Goal: Information Seeking & Learning: Learn about a topic

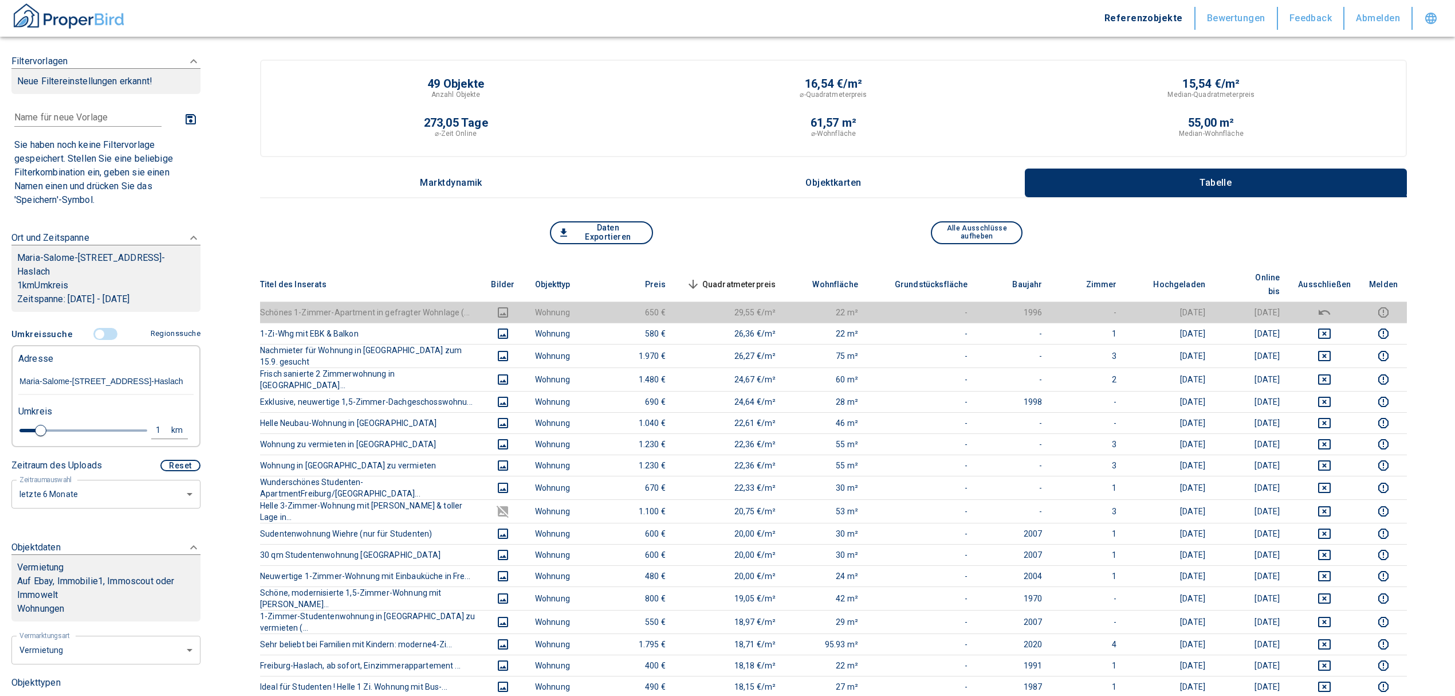
scroll to position [76, 0]
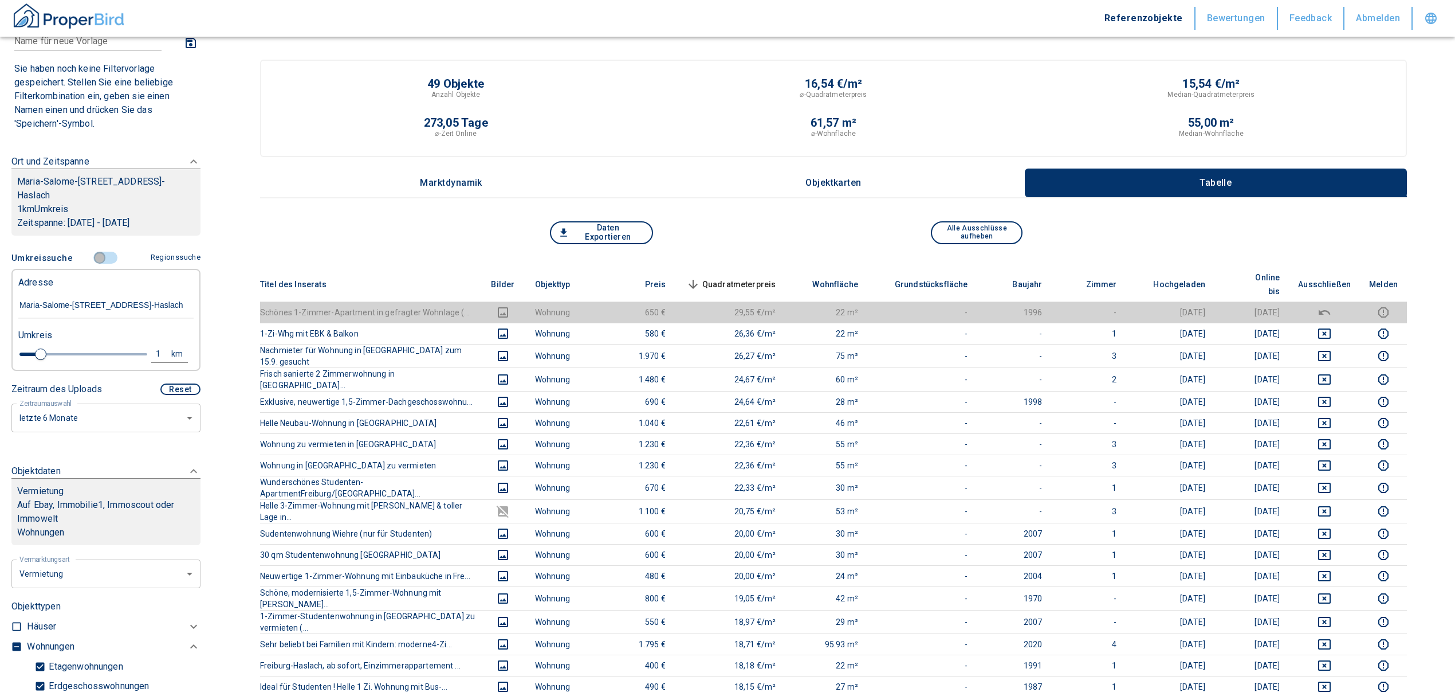
click at [97, 253] on input "controlled" at bounding box center [100, 258] width 34 height 13
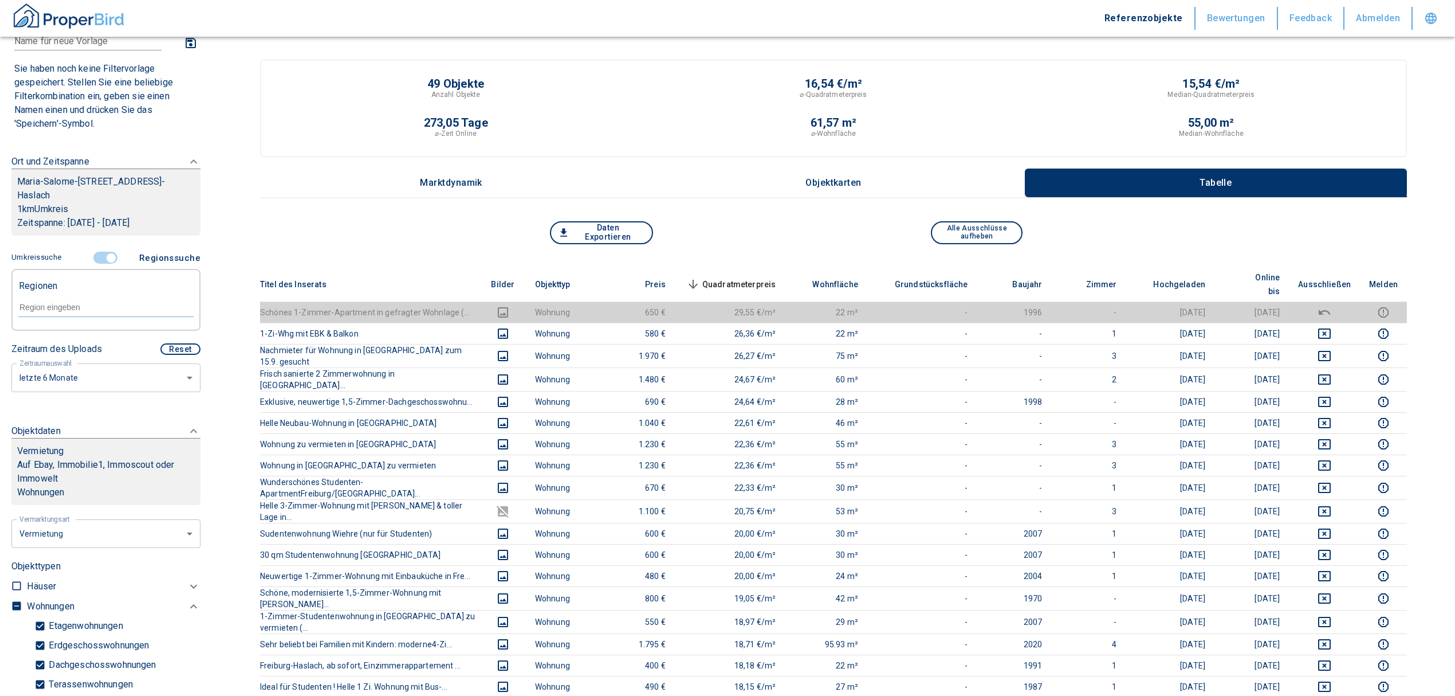
click at [110, 253] on input "controlled" at bounding box center [111, 258] width 34 height 13
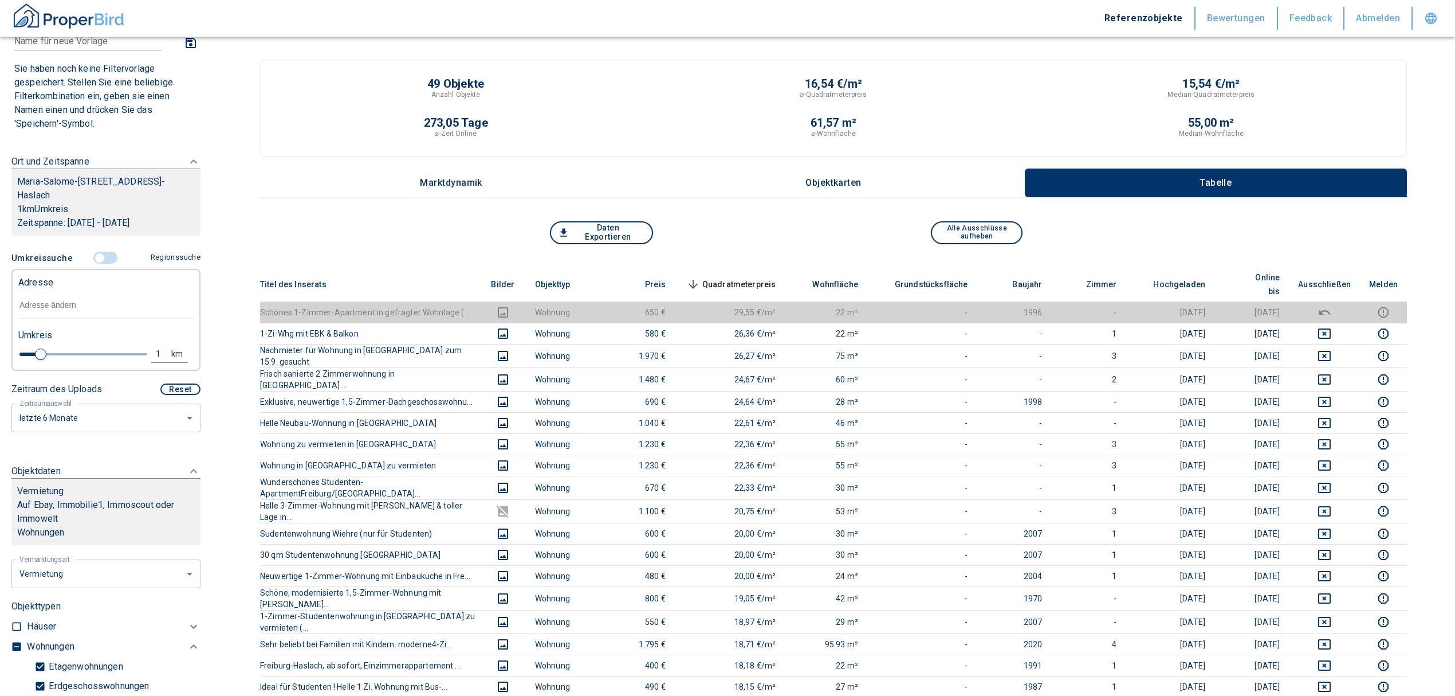
click at [42, 297] on input "text" at bounding box center [105, 305] width 175 height 26
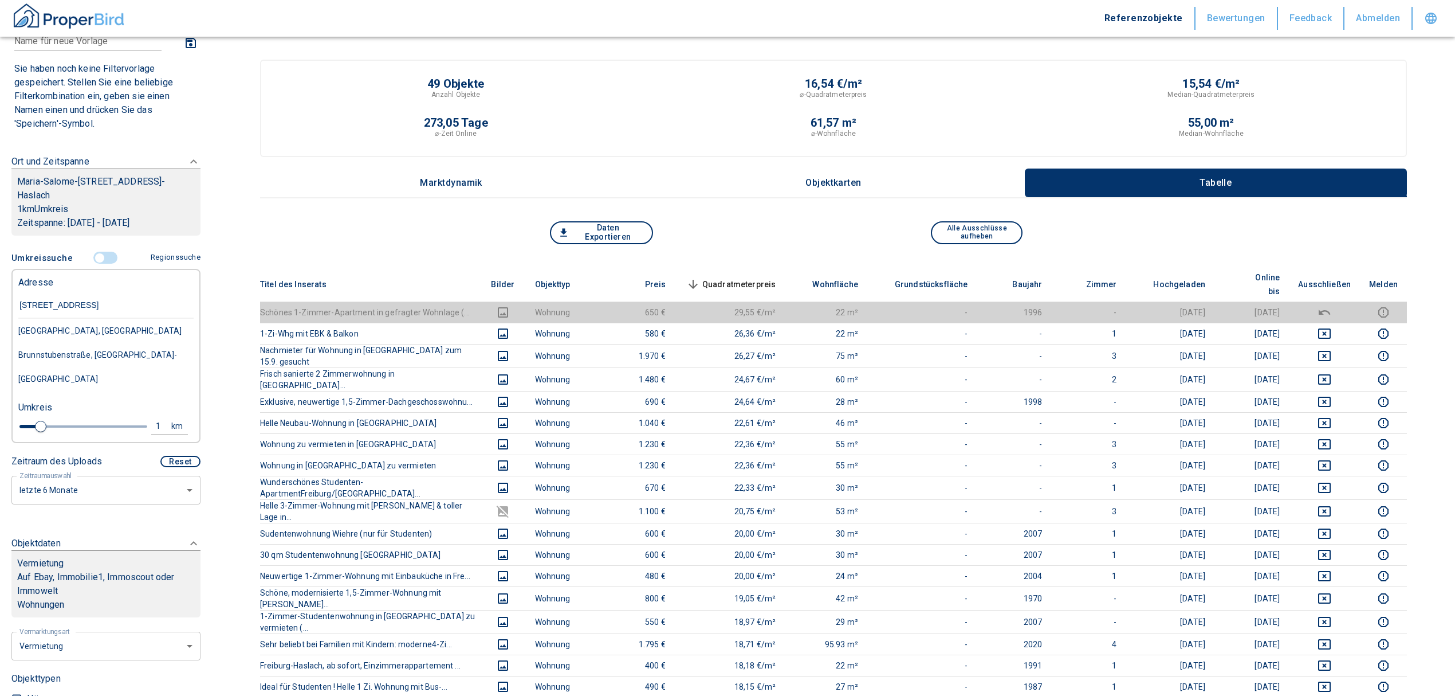
type input "[STREET_ADDRESS]"
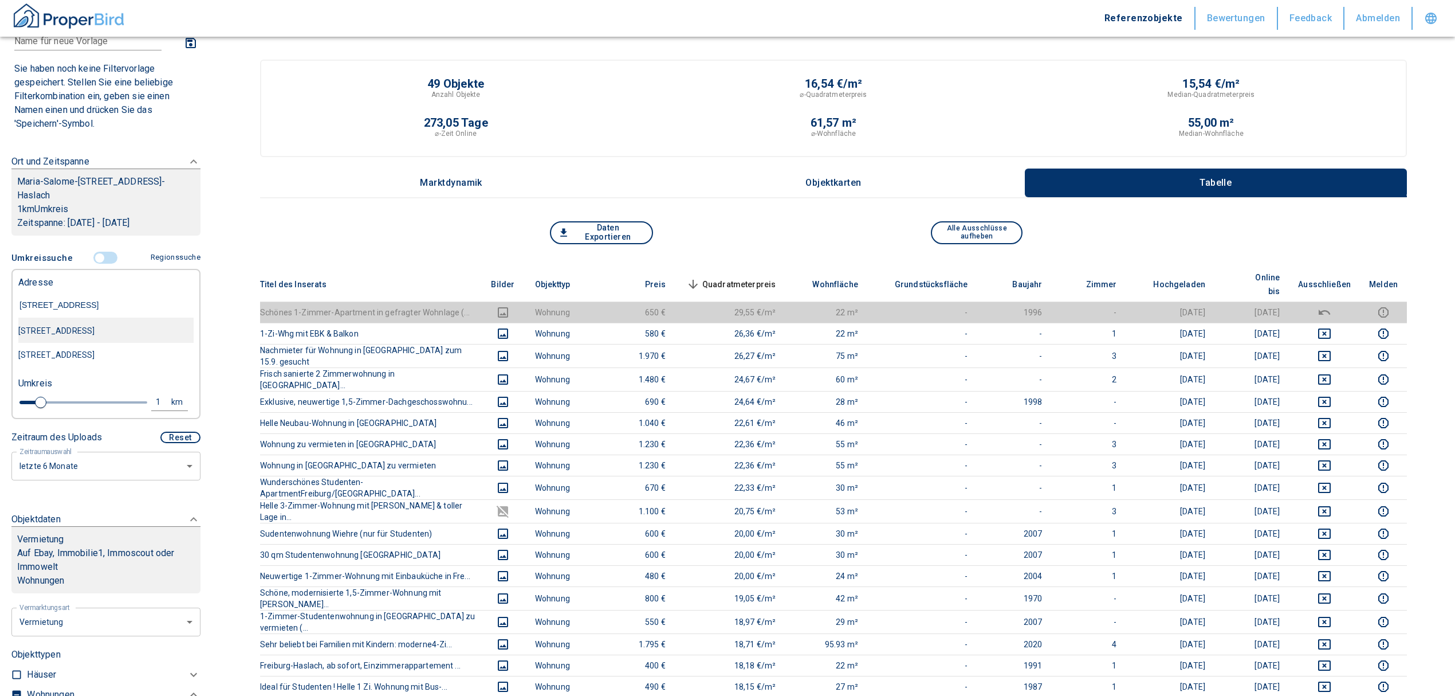
click at [55, 331] on div "[STREET_ADDRESS]" at bounding box center [105, 331] width 175 height 24
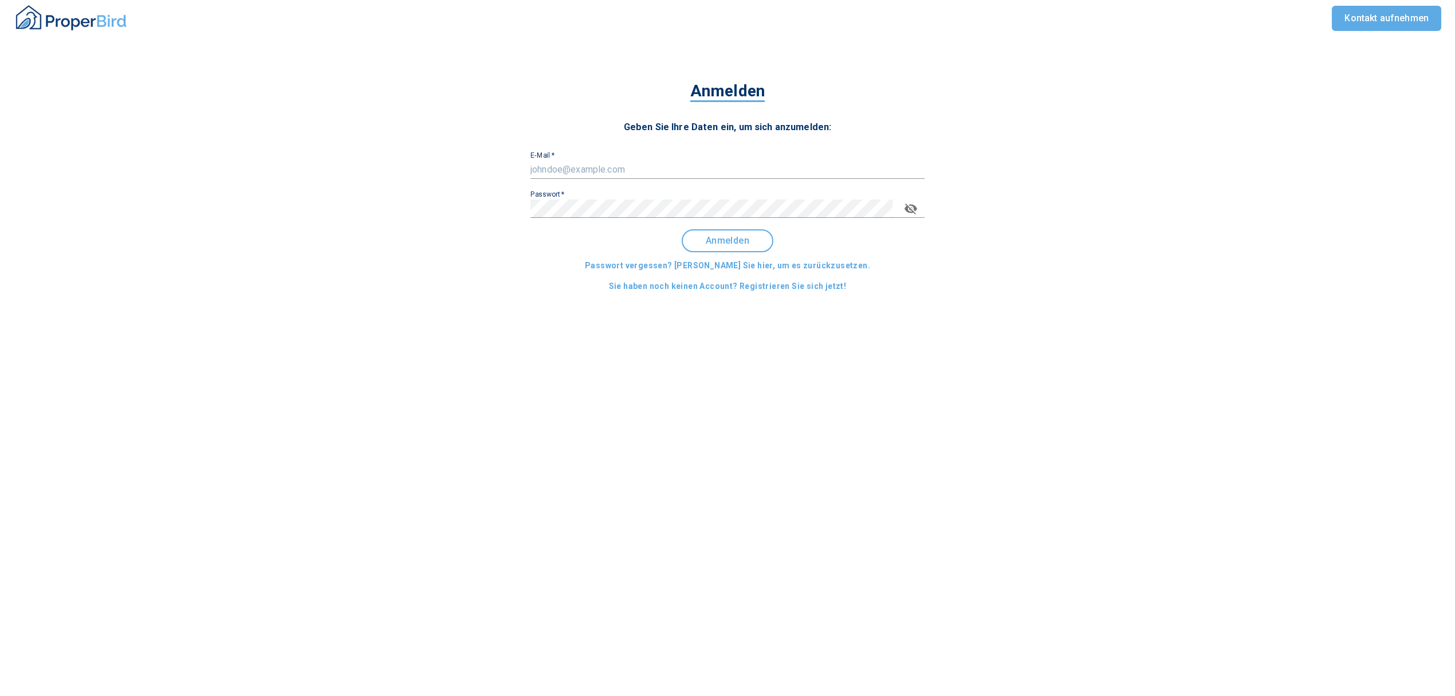
click at [634, 163] on input "E-Mail   *" at bounding box center [728, 169] width 394 height 18
type input "[EMAIL_ADDRESS][DOMAIN_NAME]"
click at [748, 241] on span "Anmelden" at bounding box center [727, 240] width 71 height 10
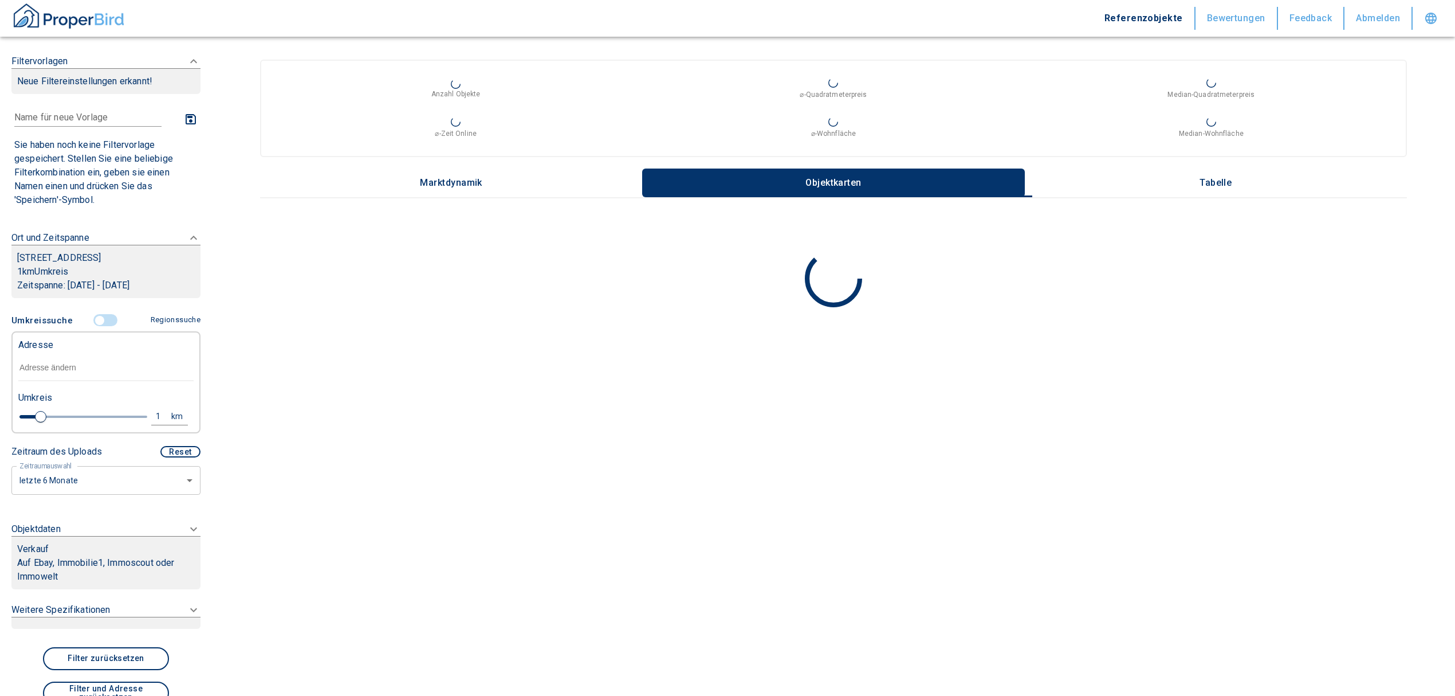
type input "2020"
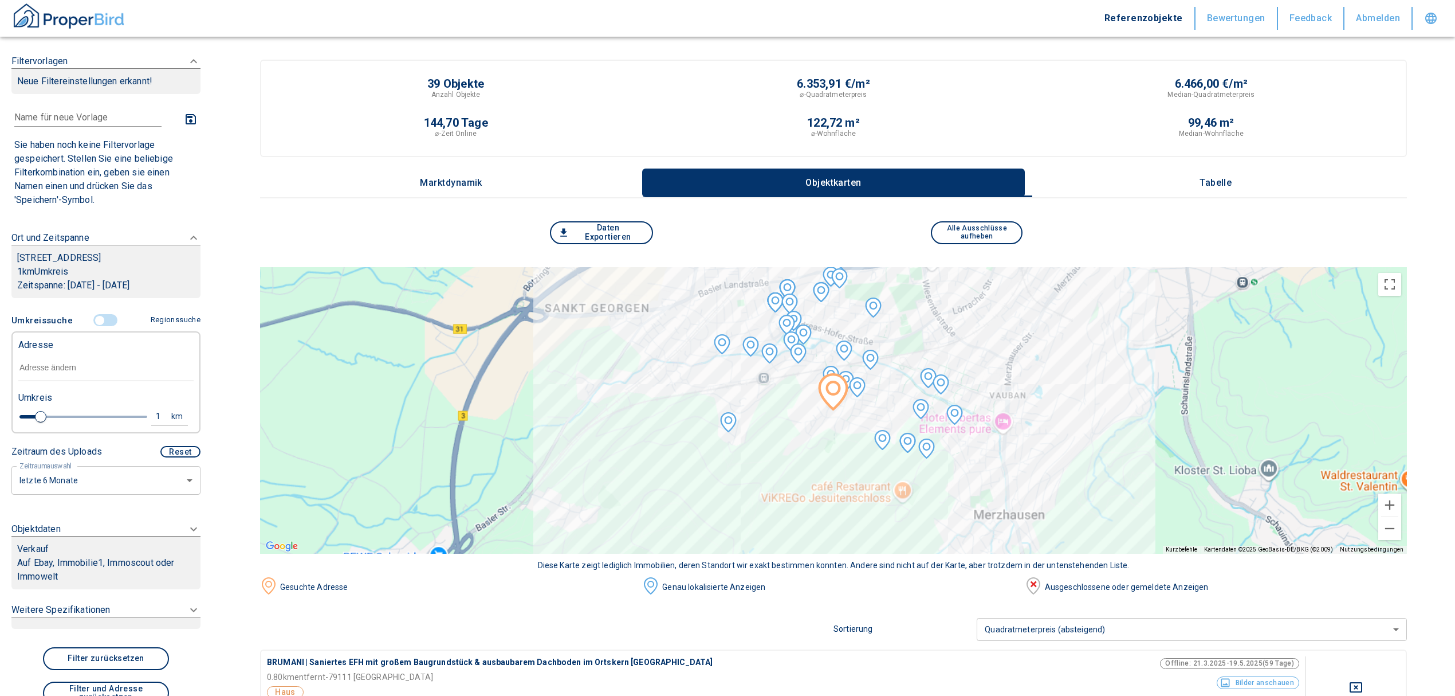
click at [99, 368] on input "text" at bounding box center [105, 368] width 175 height 26
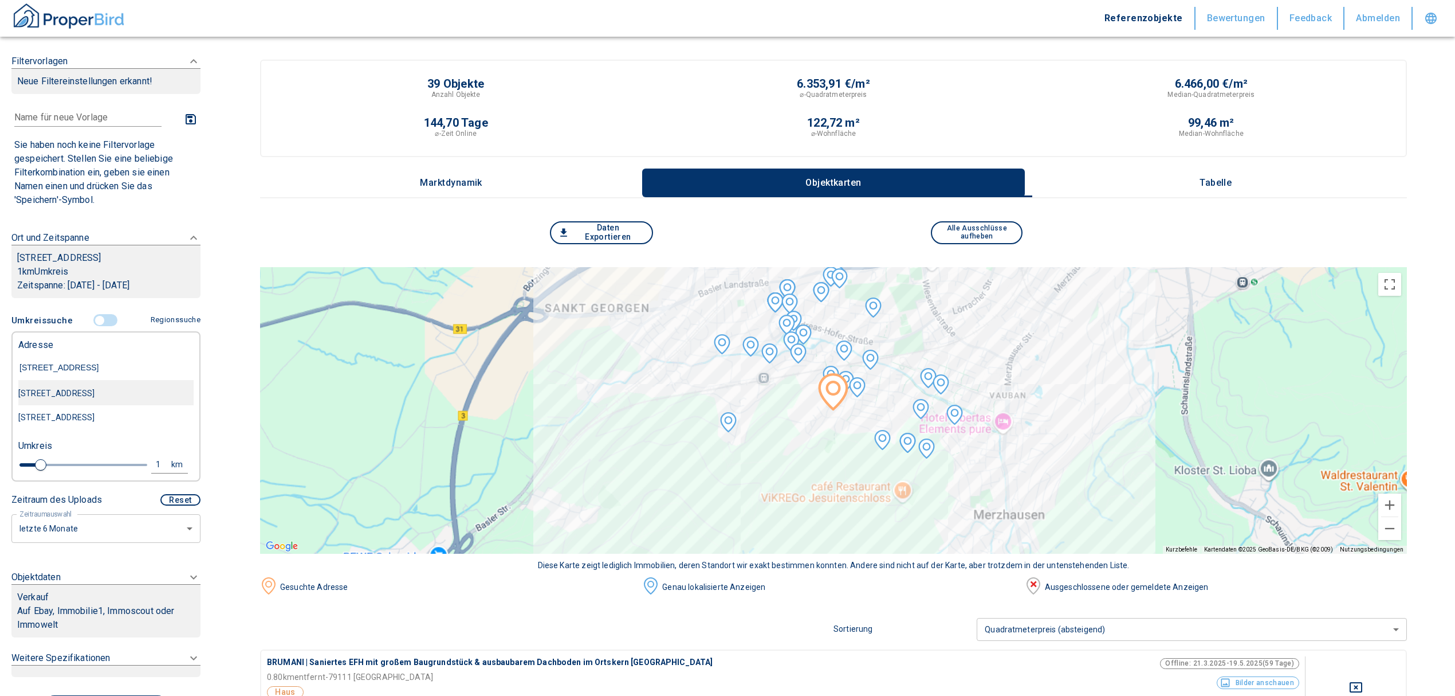
click at [161, 400] on div "[STREET_ADDRESS]" at bounding box center [105, 393] width 175 height 24
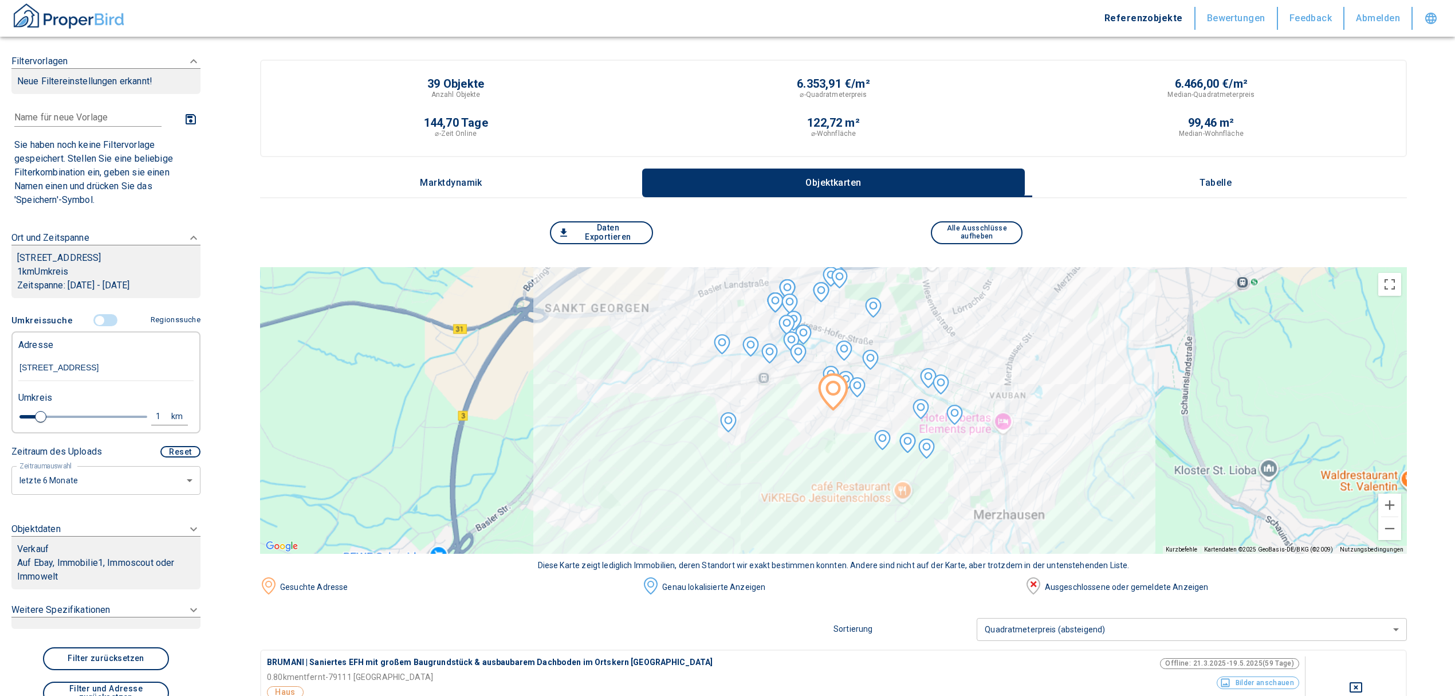
type input "[STREET_ADDRESS]"
type input "2020"
type input "[STREET_ADDRESS]"
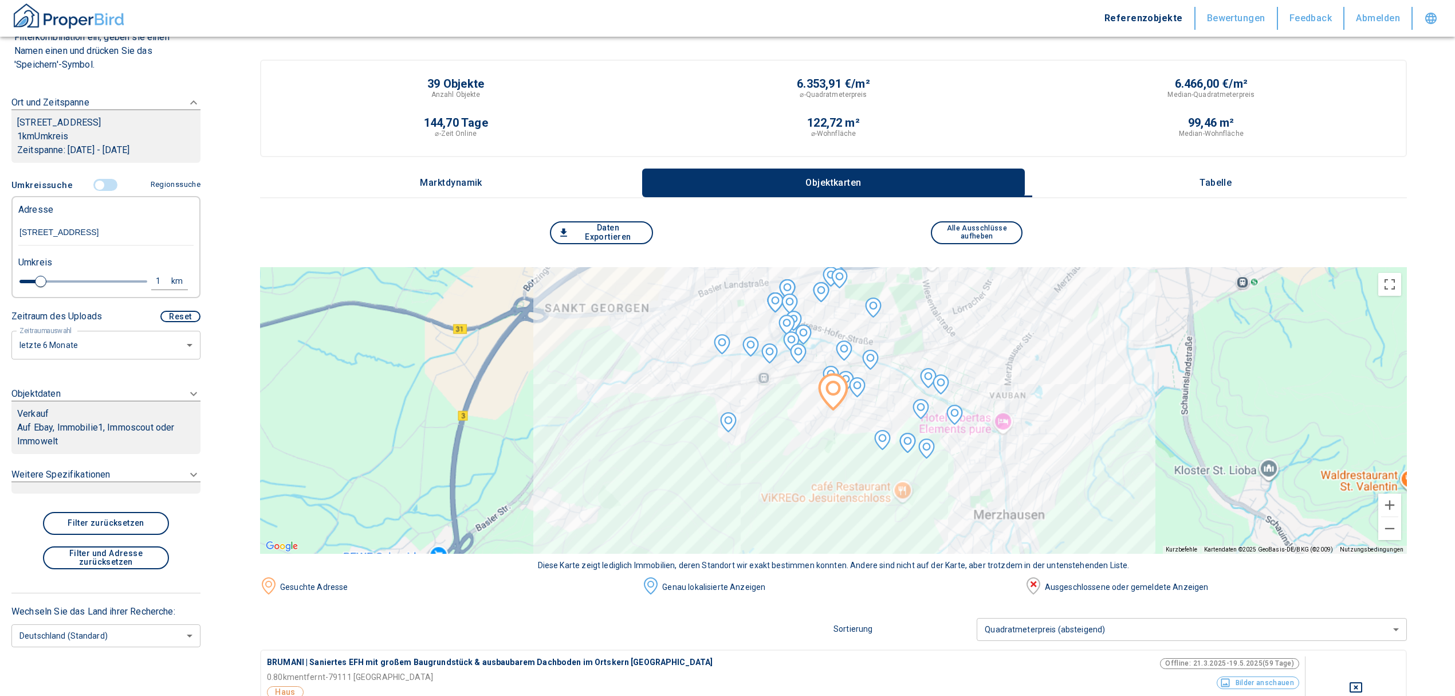
click at [91, 432] on p "Auf Ebay, Immobilie1, Immoscout oder Immowelt" at bounding box center [106, 435] width 178 height 28
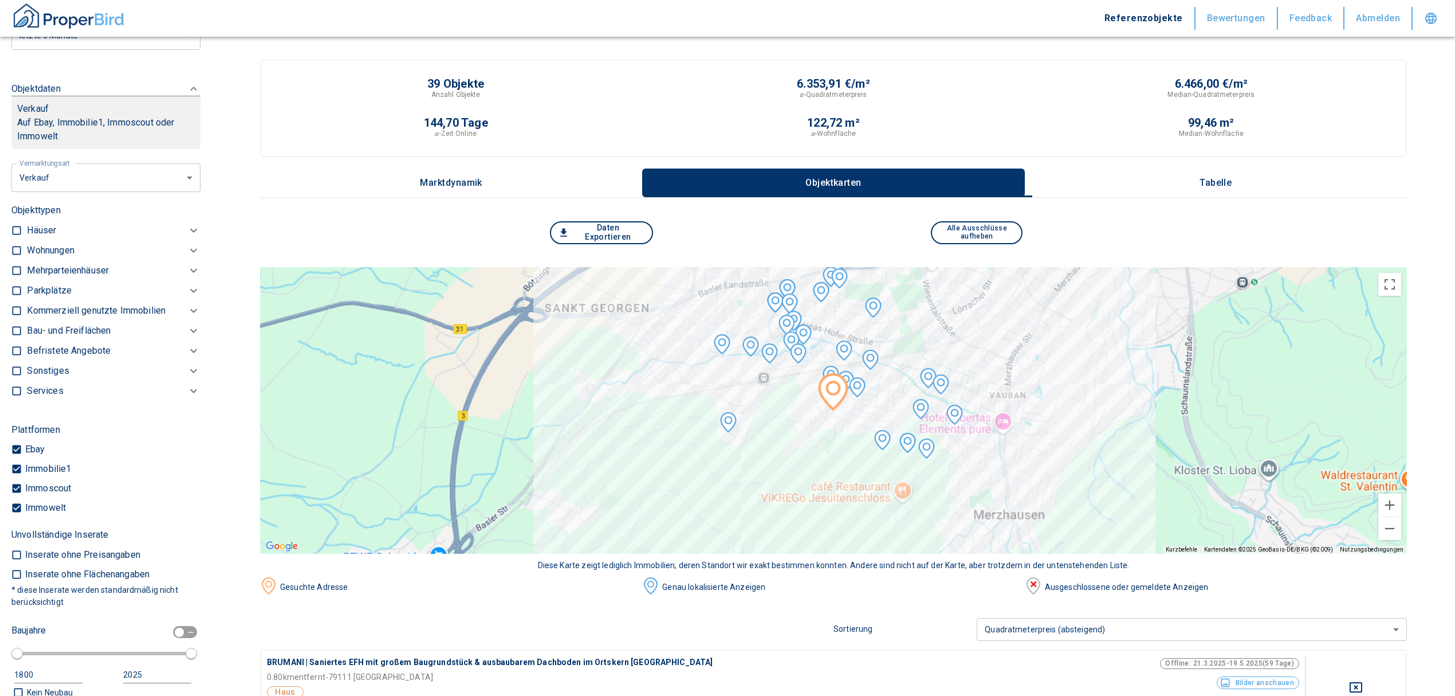
scroll to position [352, 0]
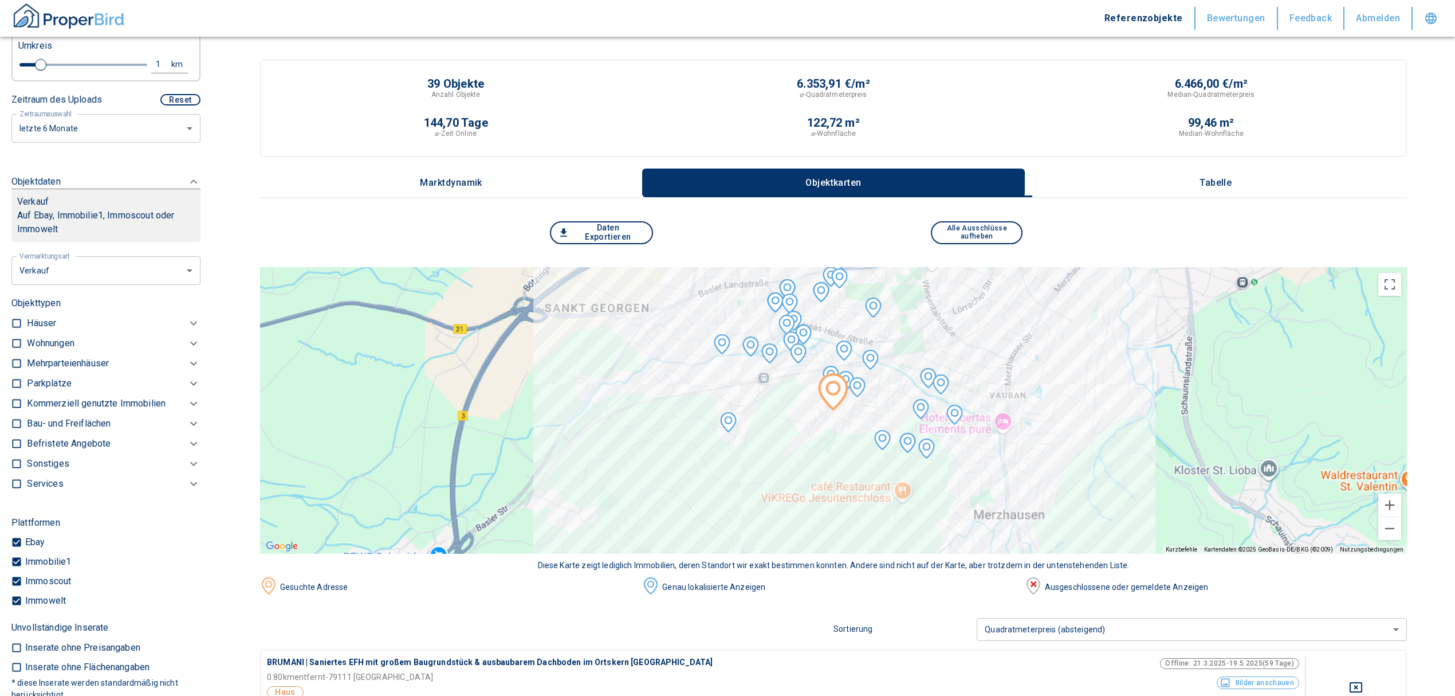
click at [42, 330] on p "Häuser" at bounding box center [41, 323] width 29 height 14
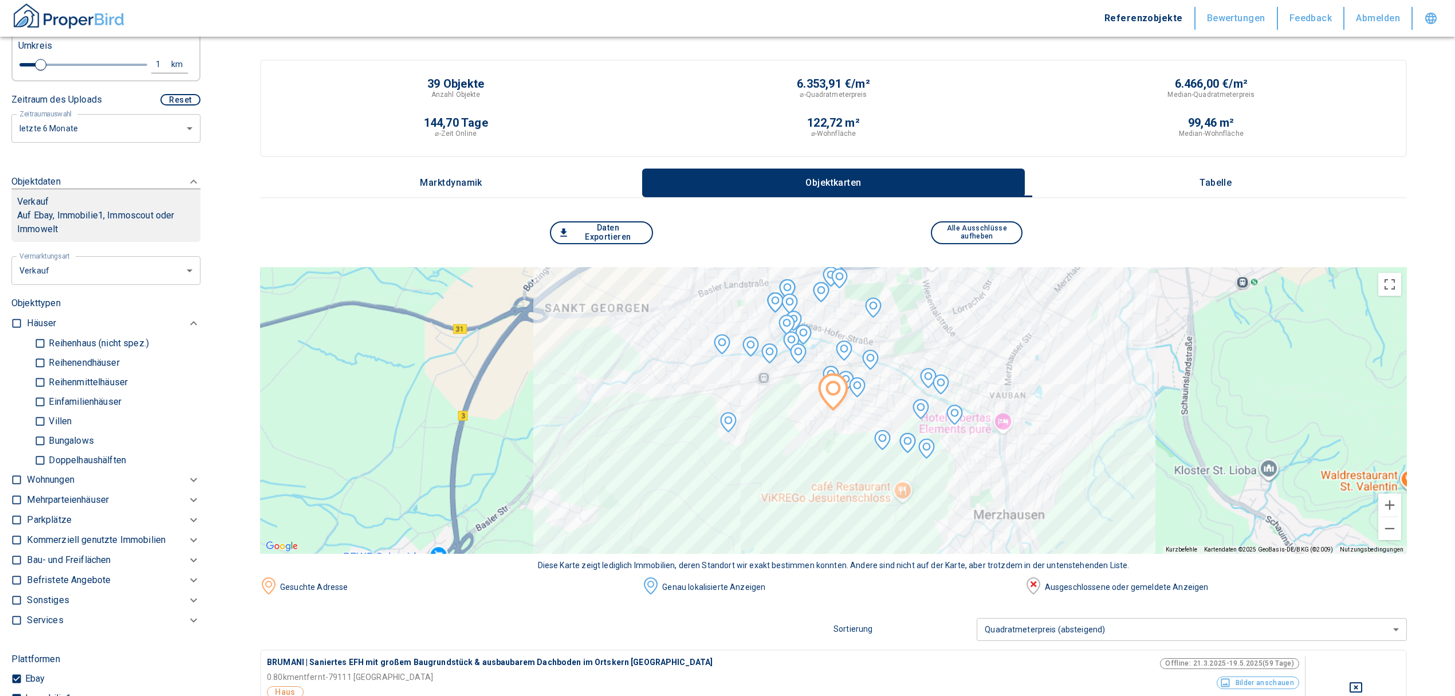
click at [40, 470] on input "Doppelhaushälften" at bounding box center [39, 460] width 11 height 20
checkbox input "true"
type input "2020"
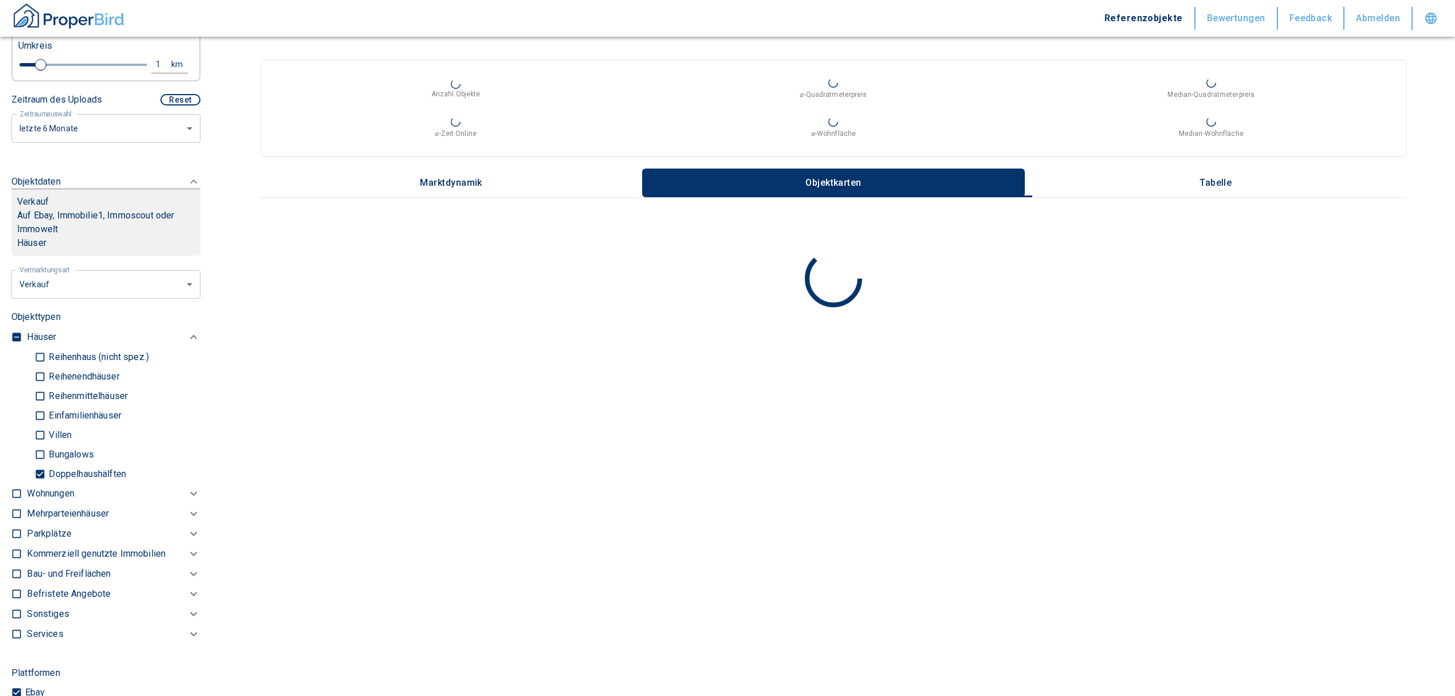
click at [40, 386] on input "Reihenendhäuser" at bounding box center [39, 376] width 11 height 20
checkbox input "true"
type input "2020"
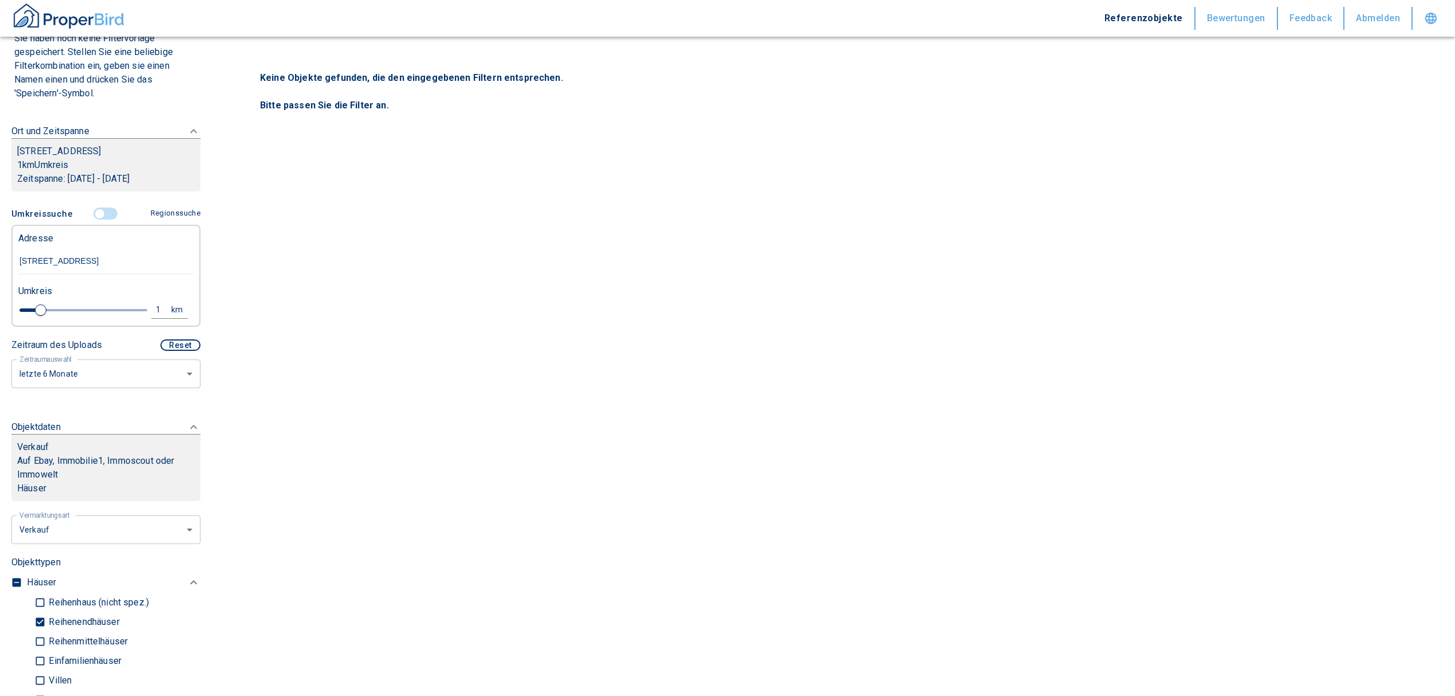
scroll to position [46, 0]
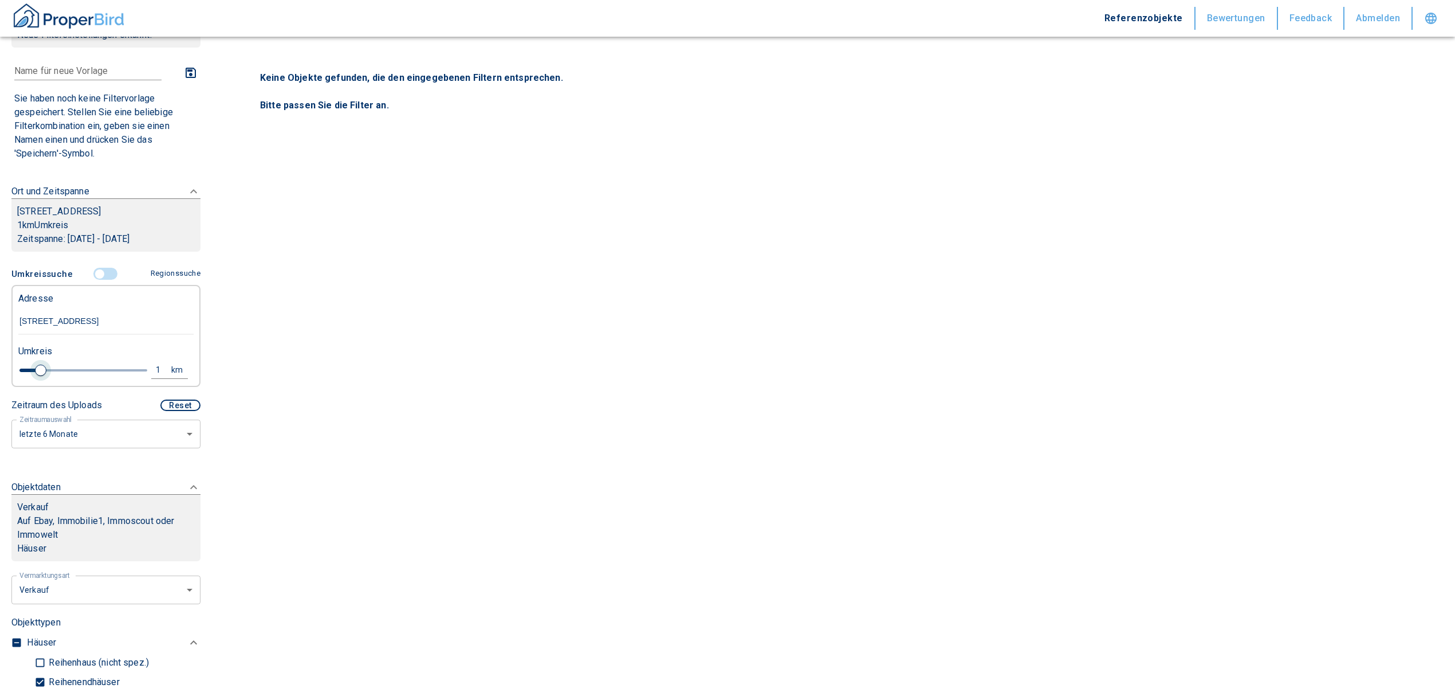
type input "1.2"
type input "2020"
type input "1.4"
type input "2020"
type input "1.6"
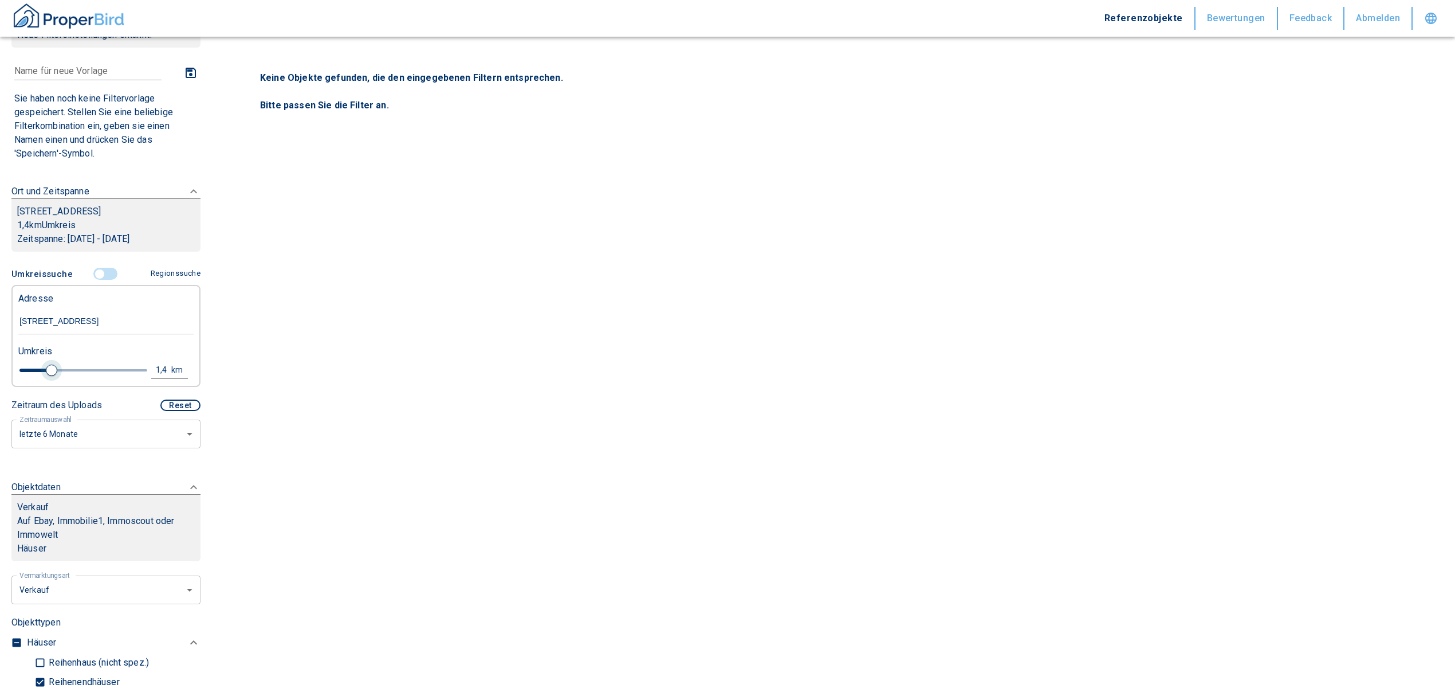
type input "2020"
type input "1.8"
type input "2020"
type input "2"
drag, startPoint x: 41, startPoint y: 383, endPoint x: 65, endPoint y: 386, distance: 23.7
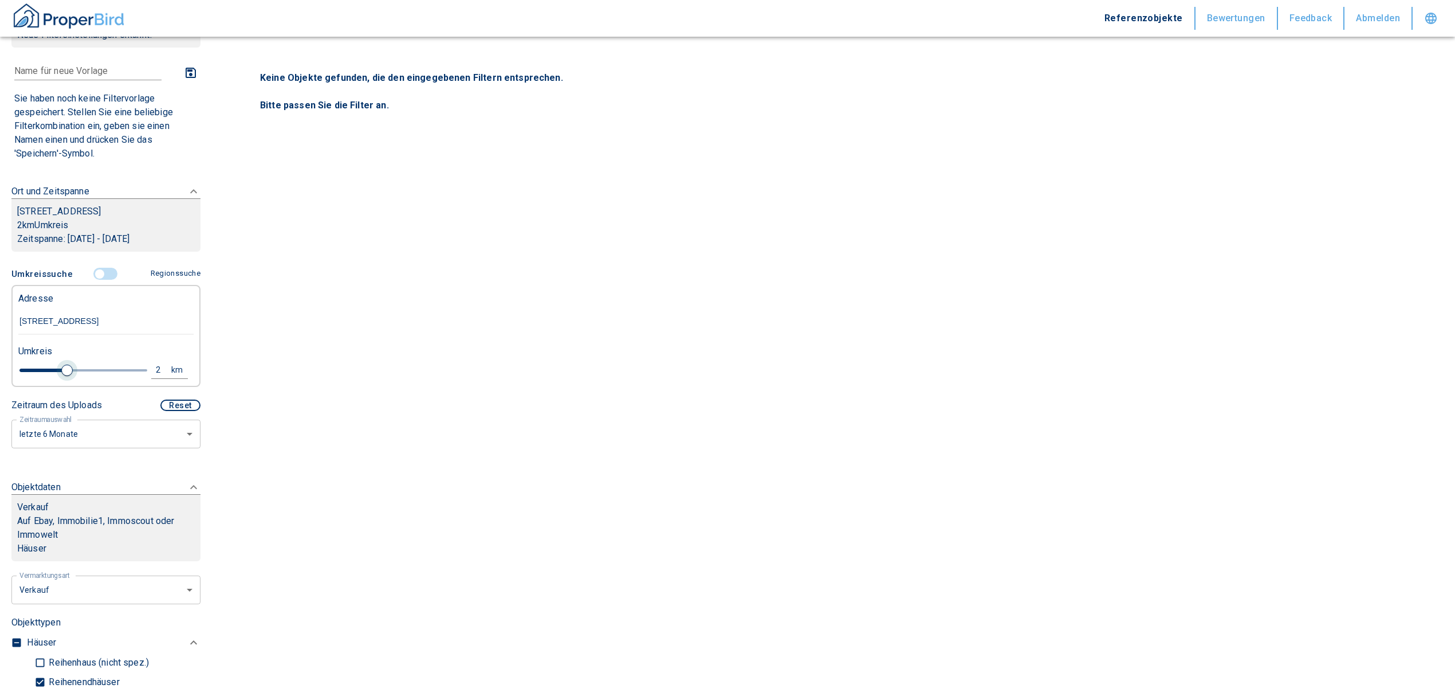
click at [65, 376] on span at bounding box center [66, 369] width 11 height 11
type input "2020"
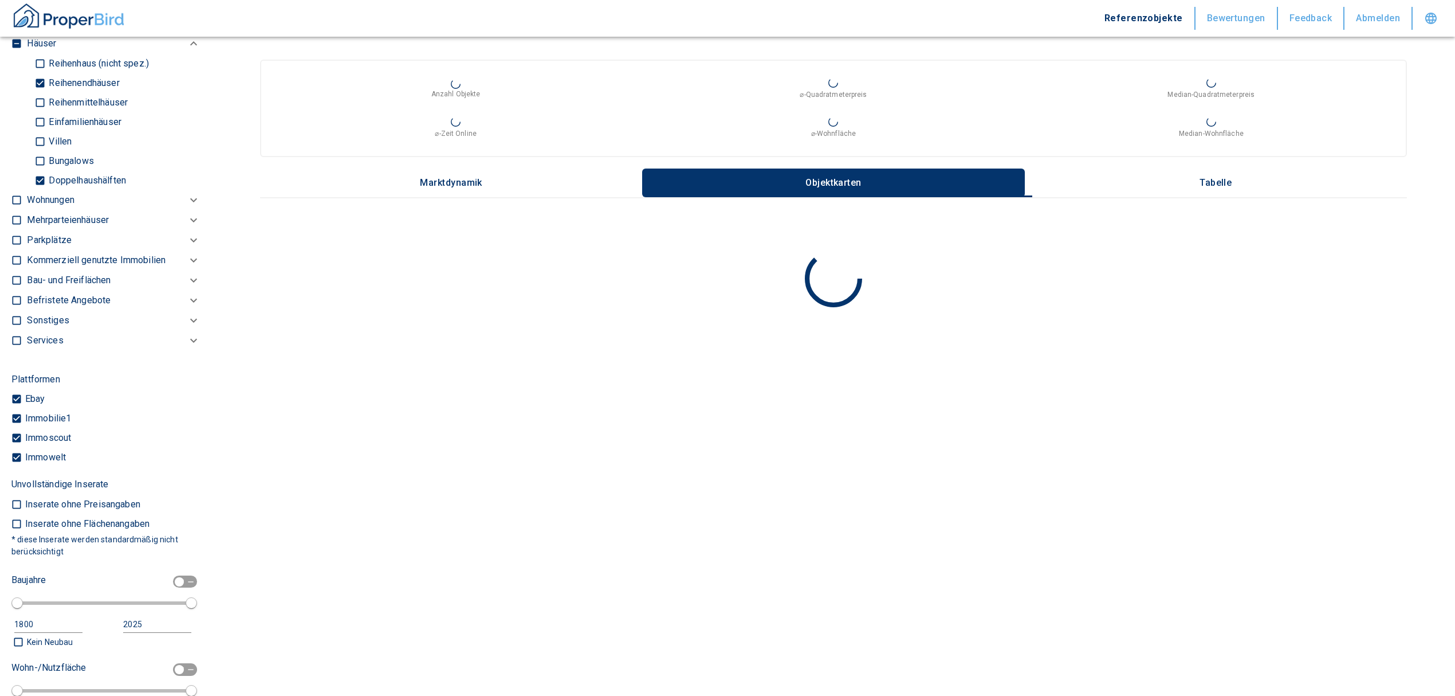
scroll to position [734, 0]
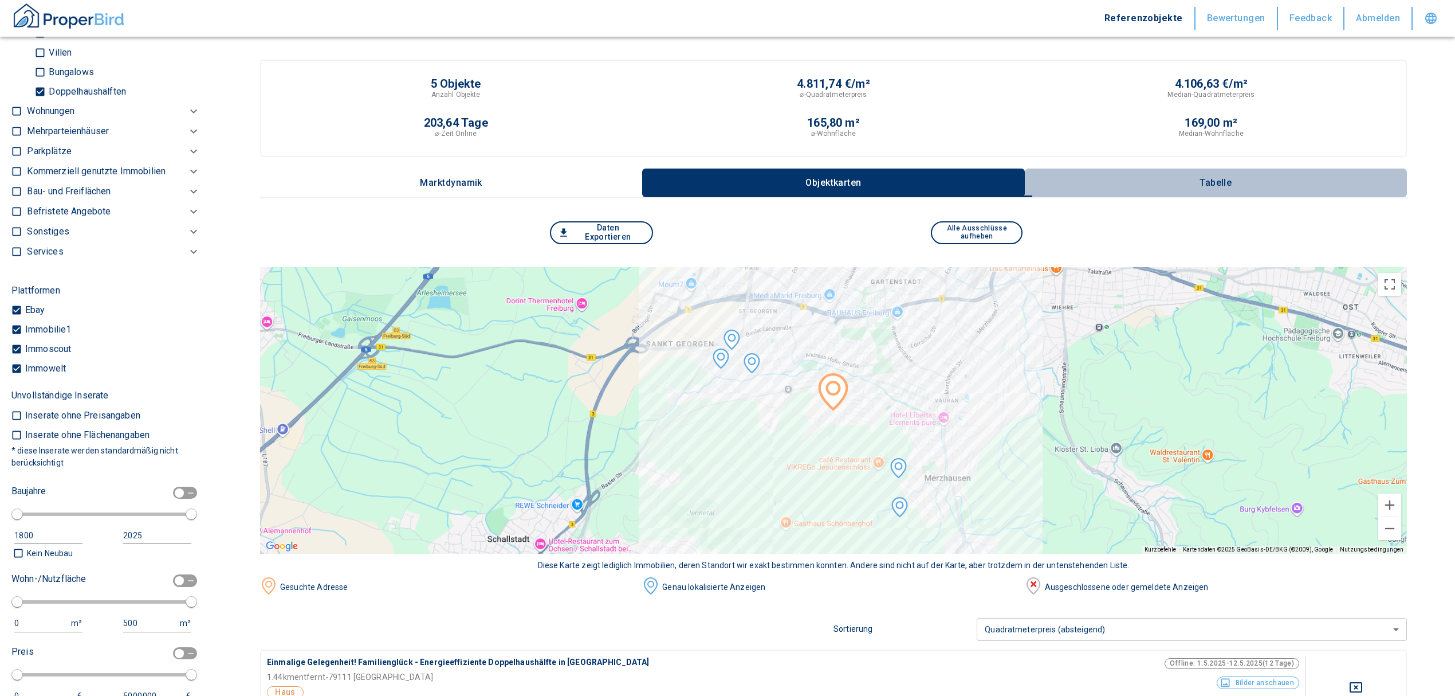
click at [1218, 187] on button "Tabelle" at bounding box center [1216, 182] width 382 height 29
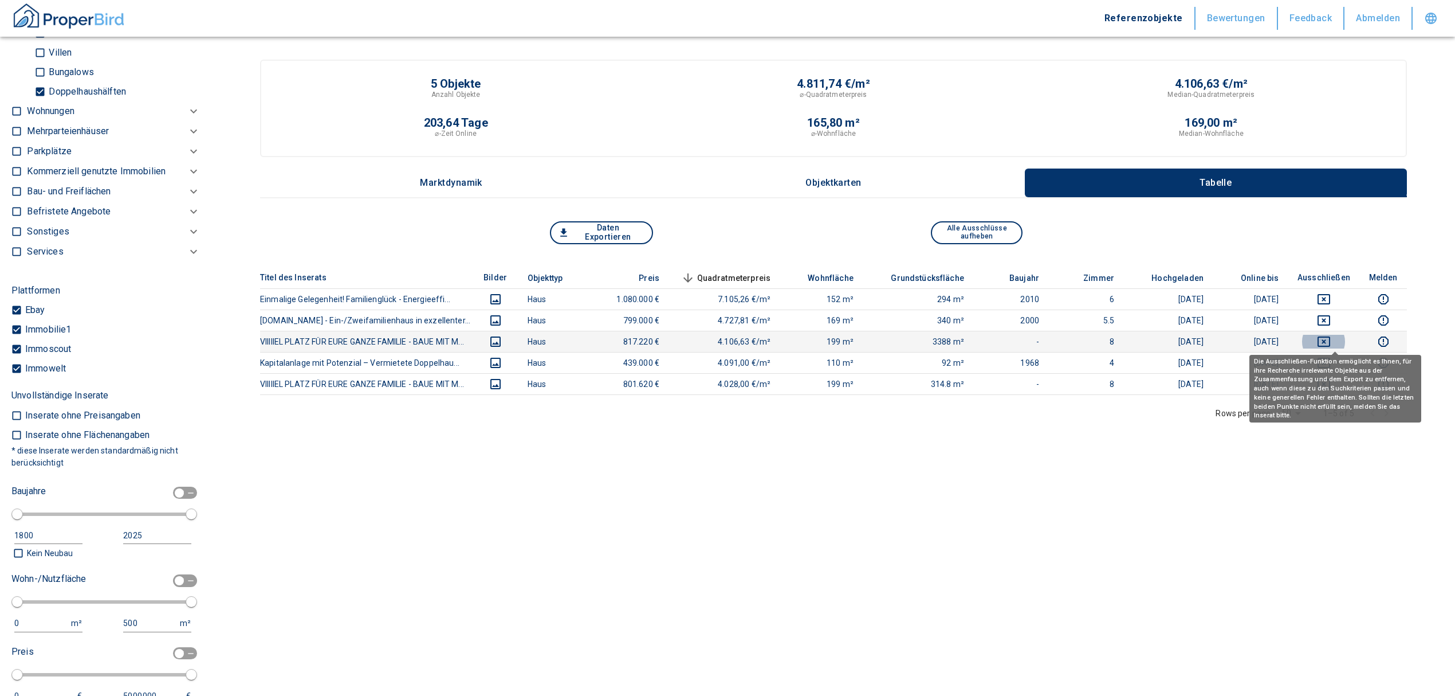
click at [1330, 343] on icon "deselect this listing" at bounding box center [1324, 341] width 13 height 10
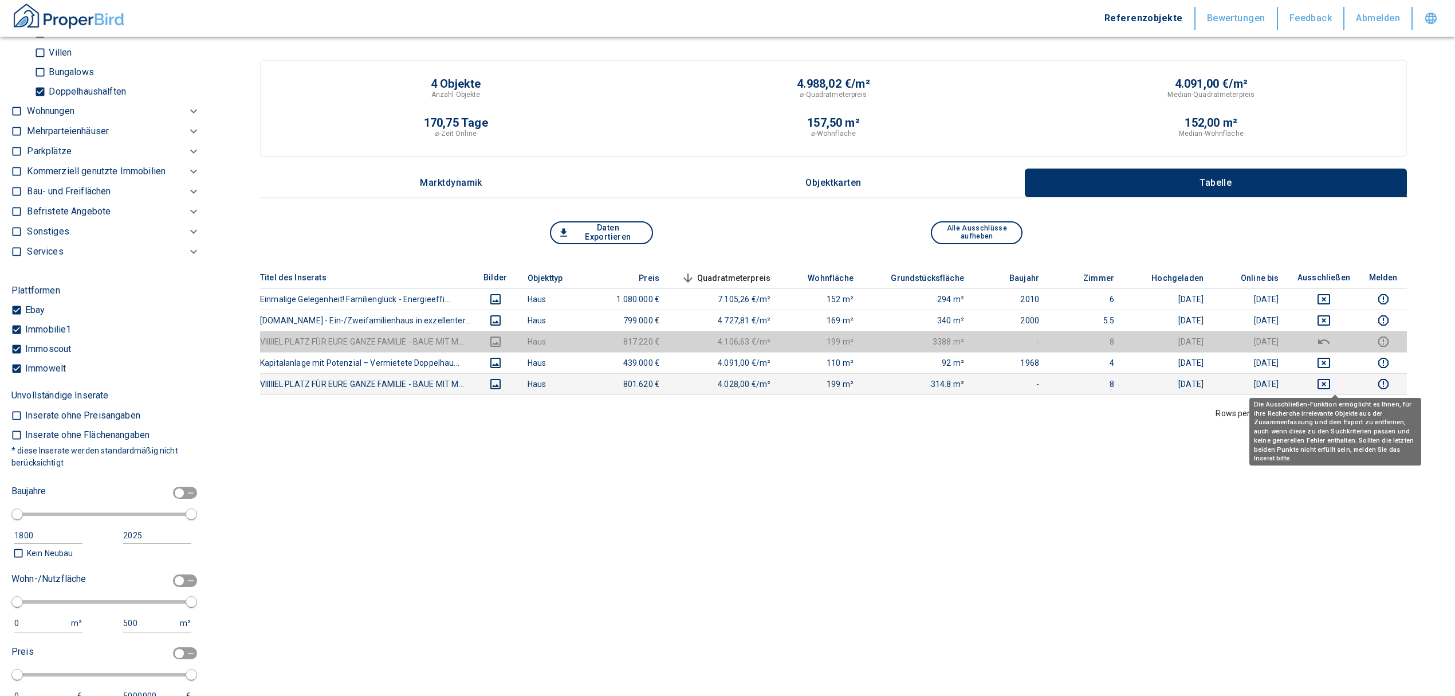
click at [1330, 383] on icon "deselect this listing" at bounding box center [1324, 384] width 13 height 10
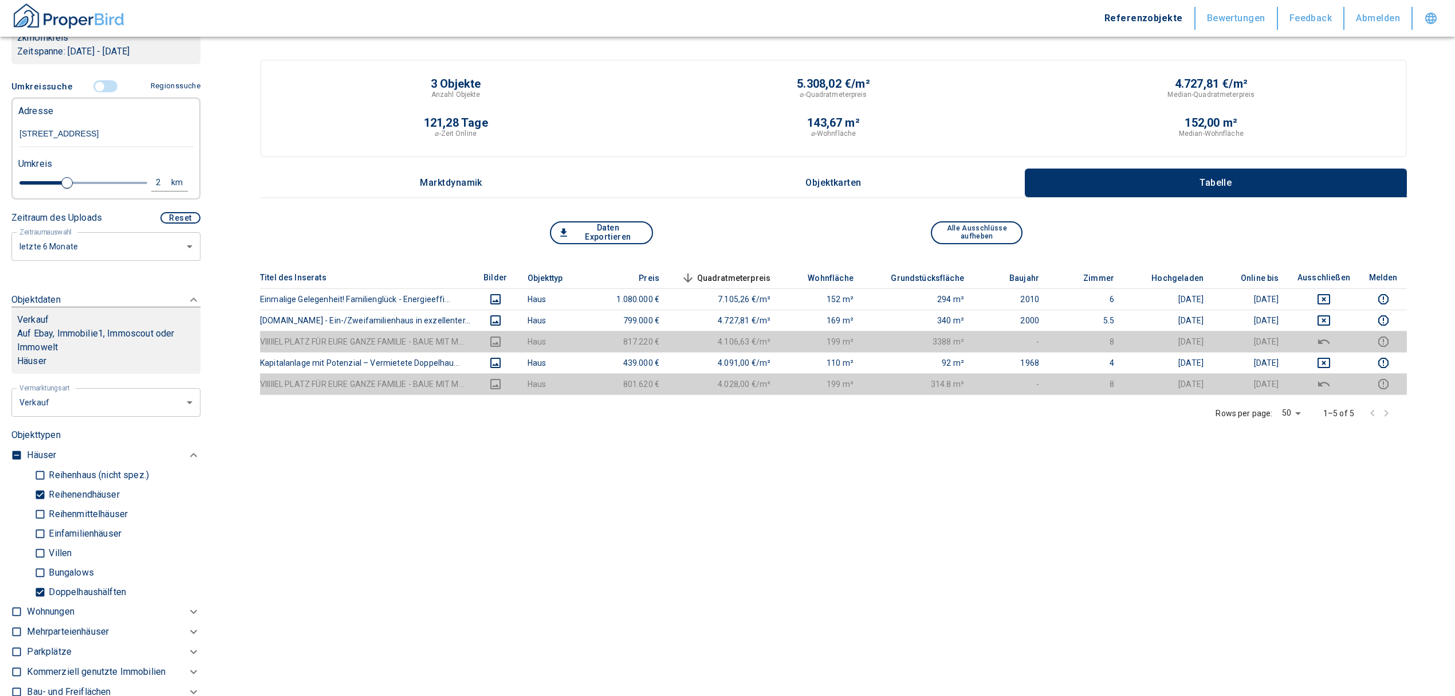
scroll to position [199, 0]
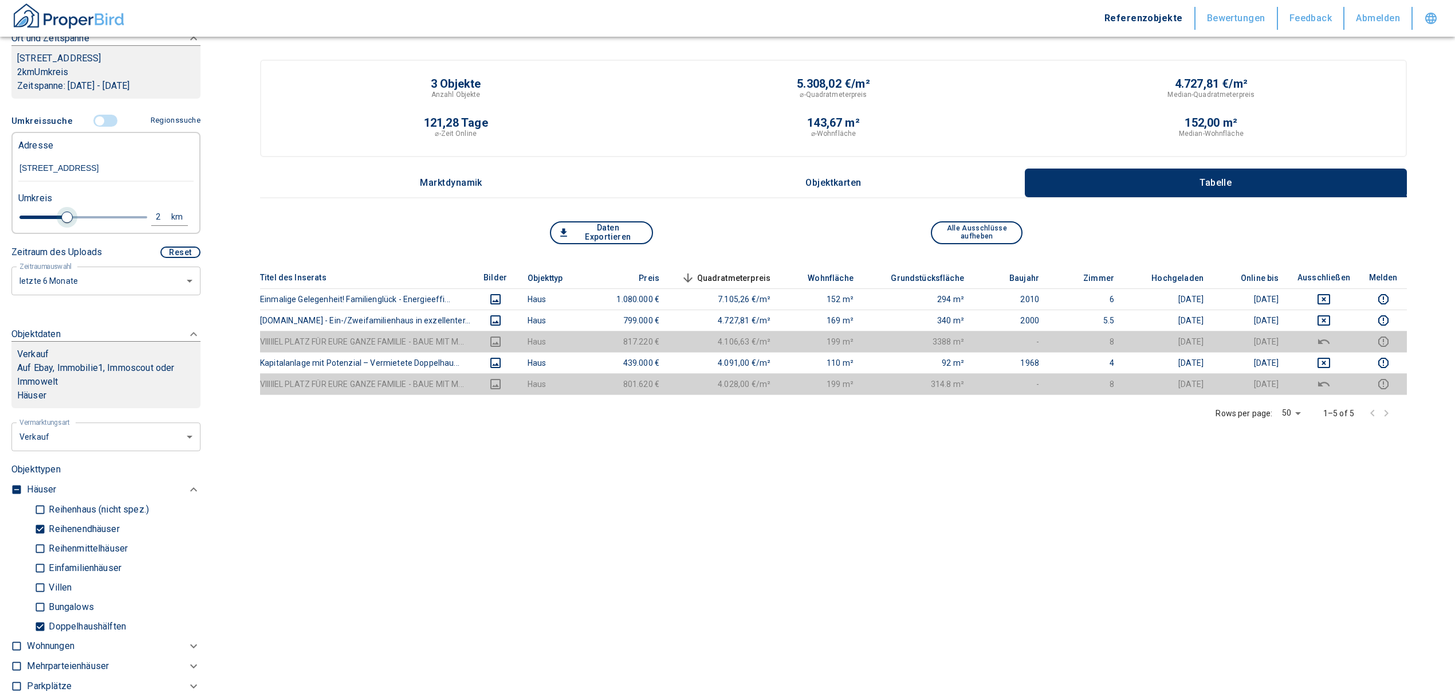
type input "2.2"
type input "2020"
type input "2.4"
type input "2020"
type input "2.6"
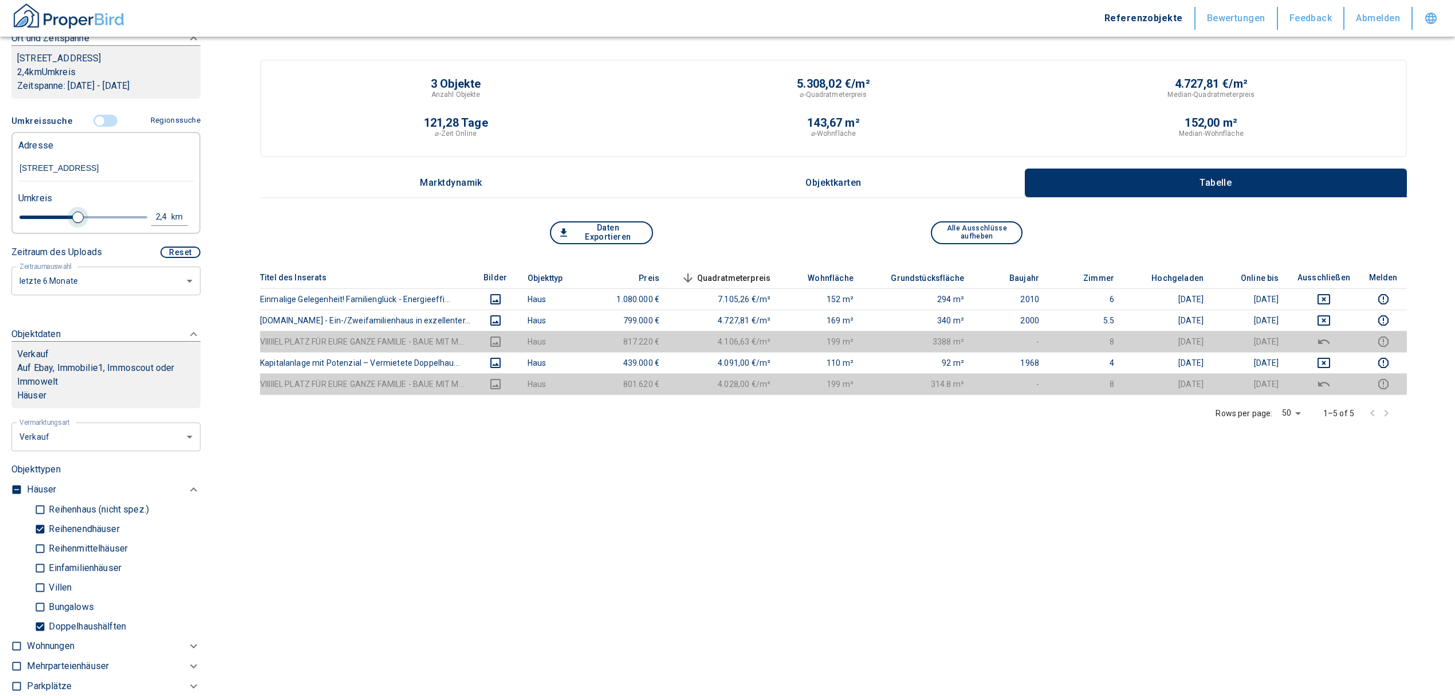
type input "2020"
type input "2.8"
type input "2020"
type input "3"
drag, startPoint x: 65, startPoint y: 227, endPoint x: 89, endPoint y: 227, distance: 24.6
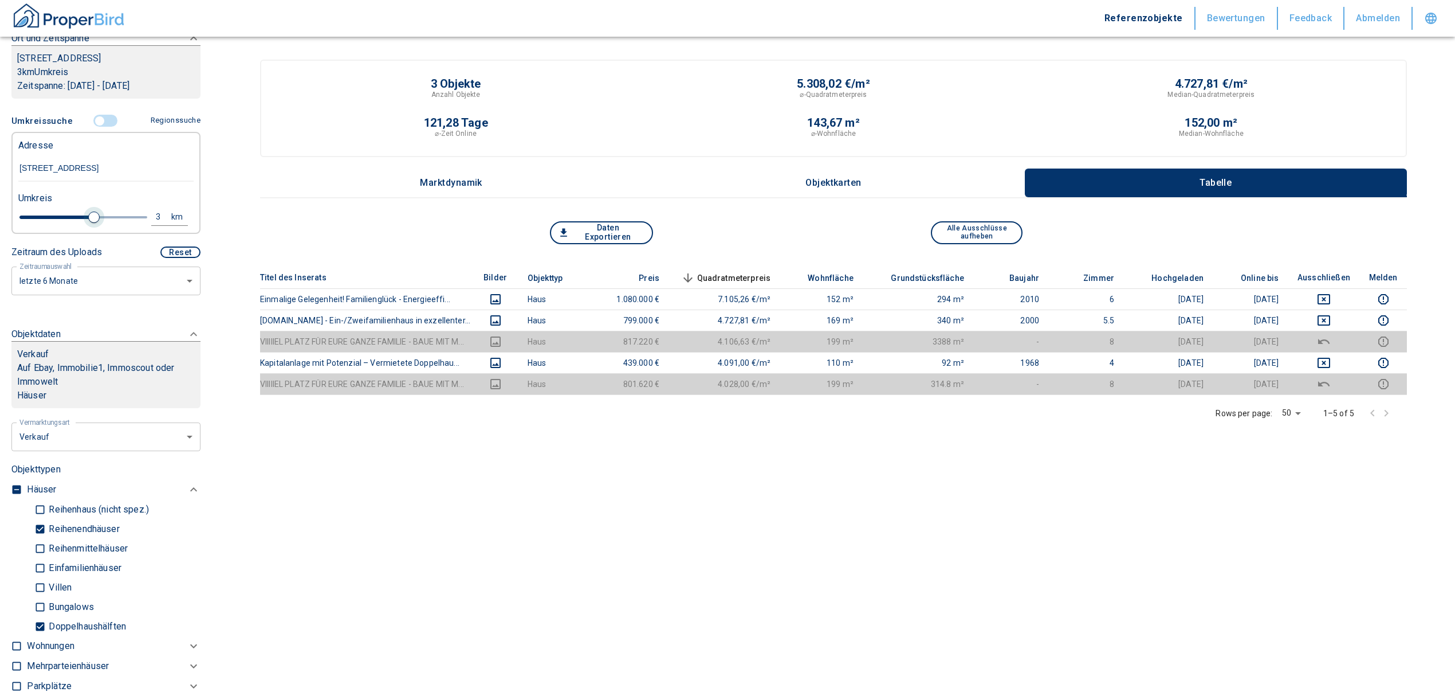
click at [89, 223] on span at bounding box center [93, 216] width 11 height 11
type input "2020"
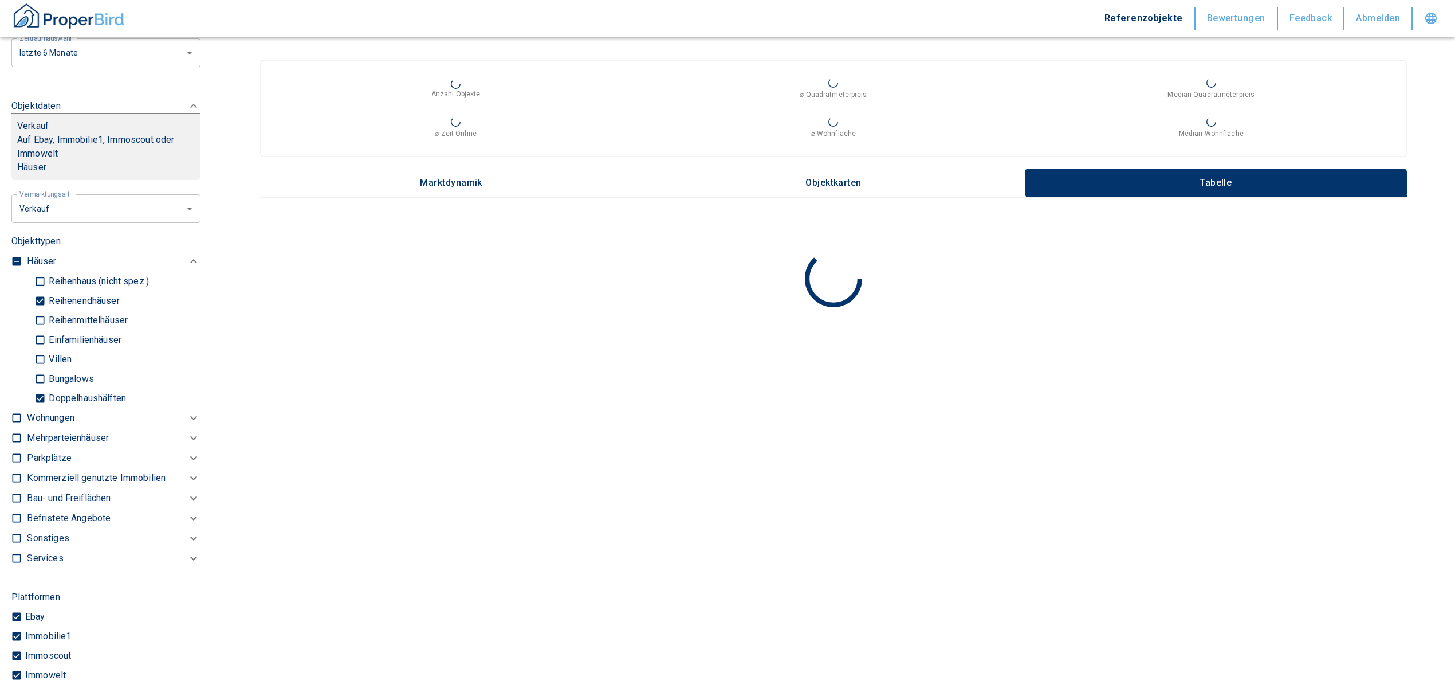
scroll to position [429, 0]
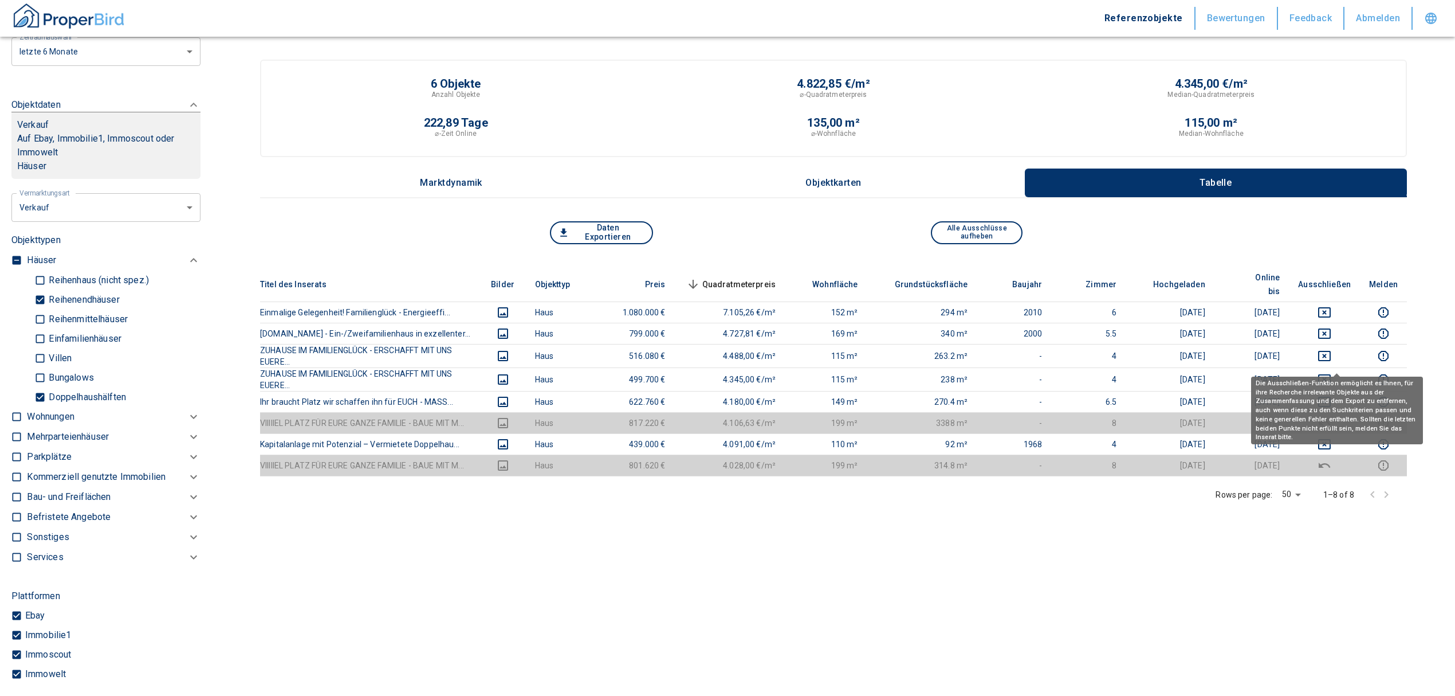
click at [1337, 380] on div "Die Ausschließen-Funktion ermöglicht es Ihnen, für ihre Recherche irrelevante O…" at bounding box center [1337, 410] width 172 height 68
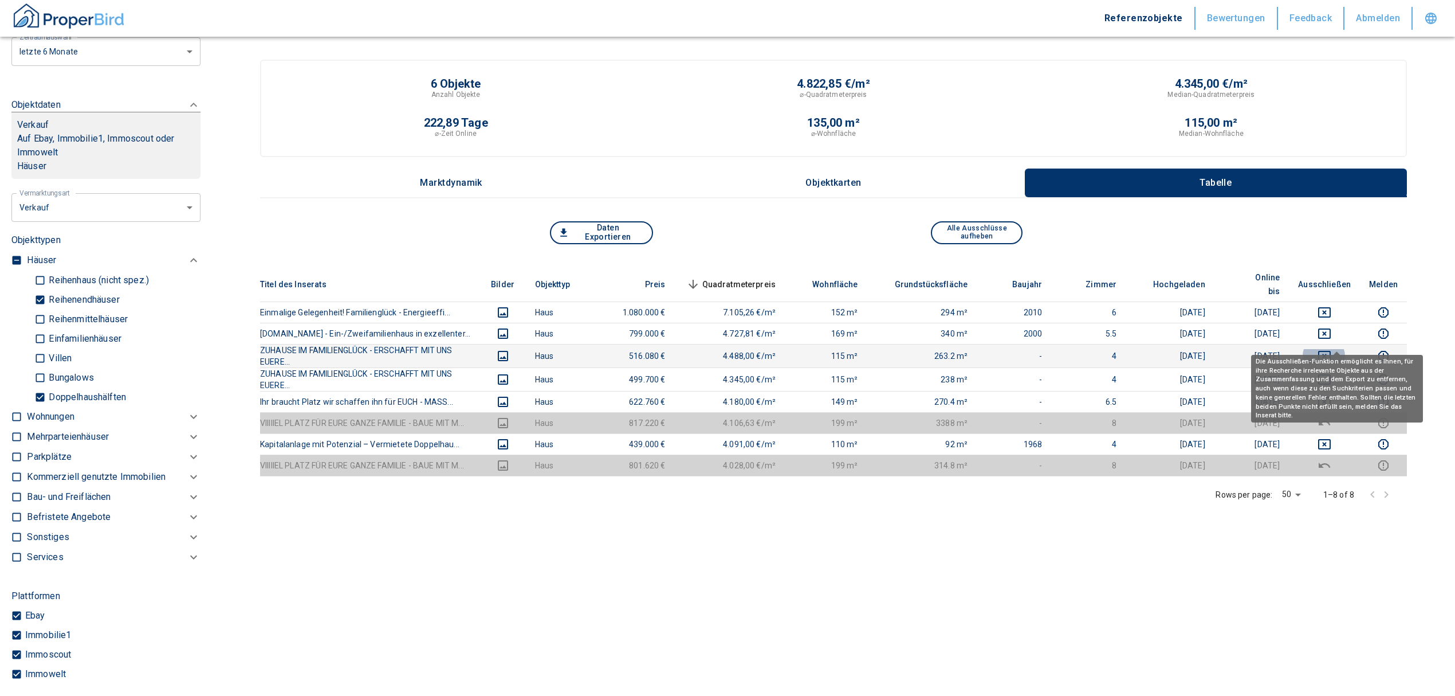
click at [1330, 349] on icon "deselect this listing" at bounding box center [1325, 356] width 14 height 14
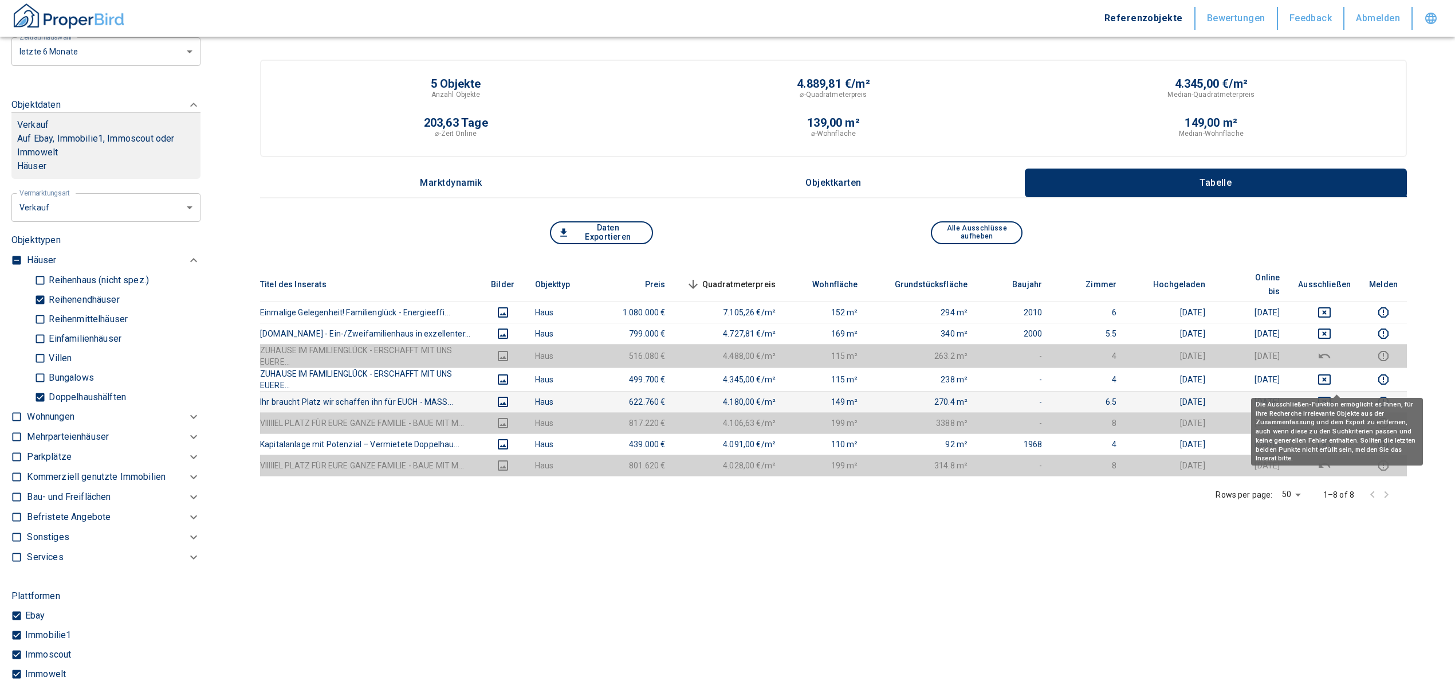
click at [1332, 395] on icon "deselect this listing" at bounding box center [1325, 402] width 14 height 14
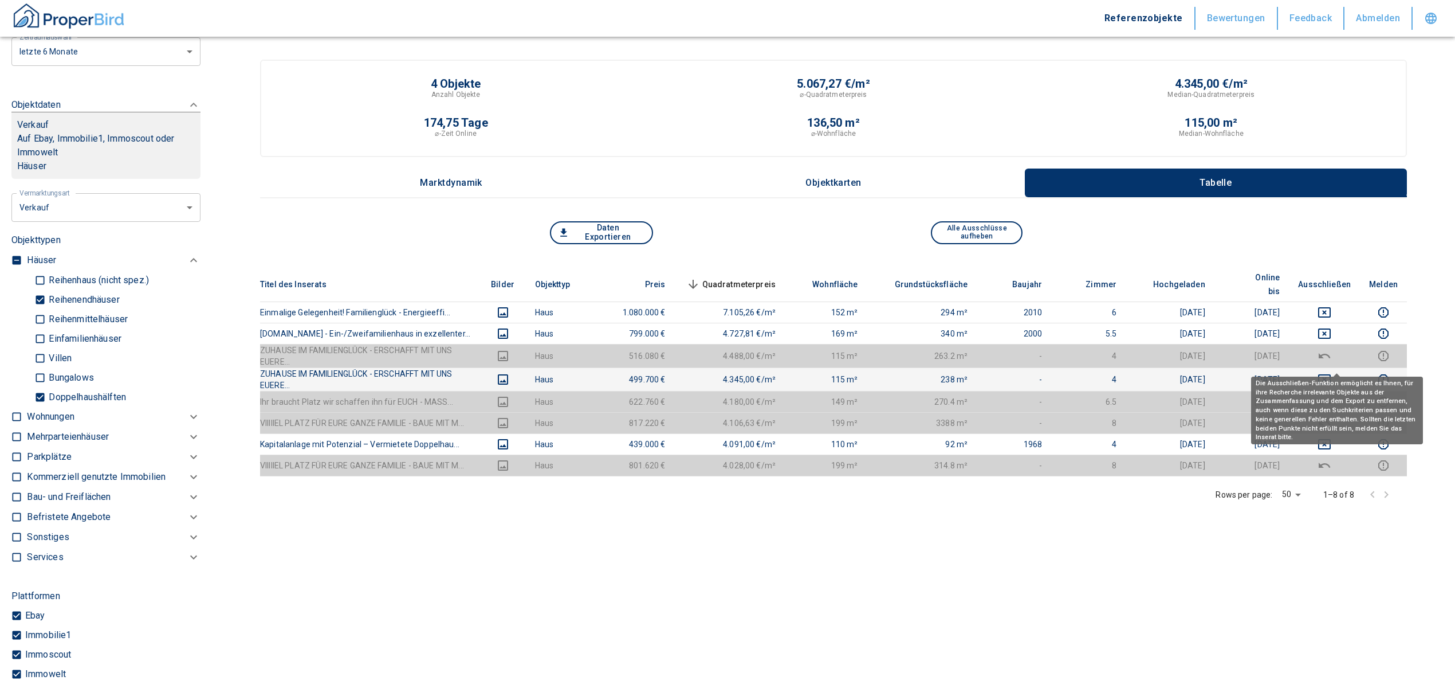
click at [1332, 372] on icon "deselect this listing" at bounding box center [1325, 379] width 14 height 14
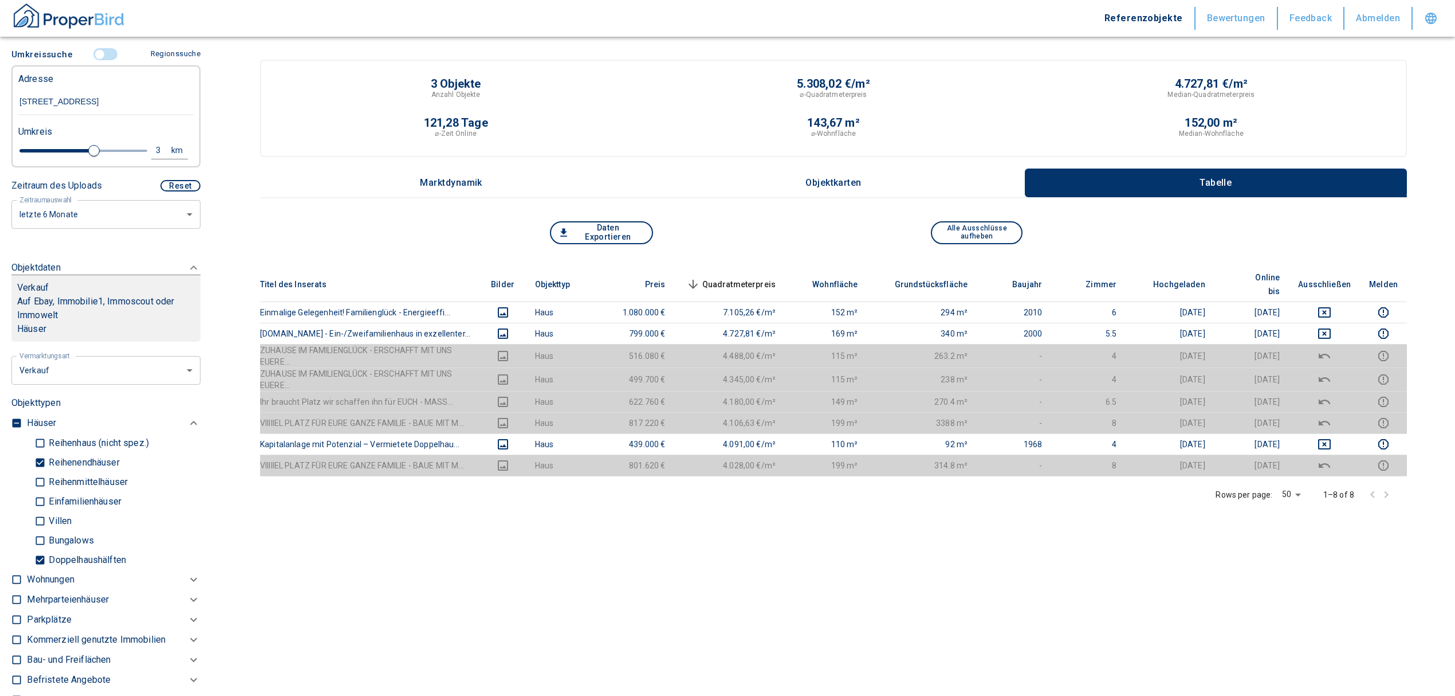
scroll to position [199, 0]
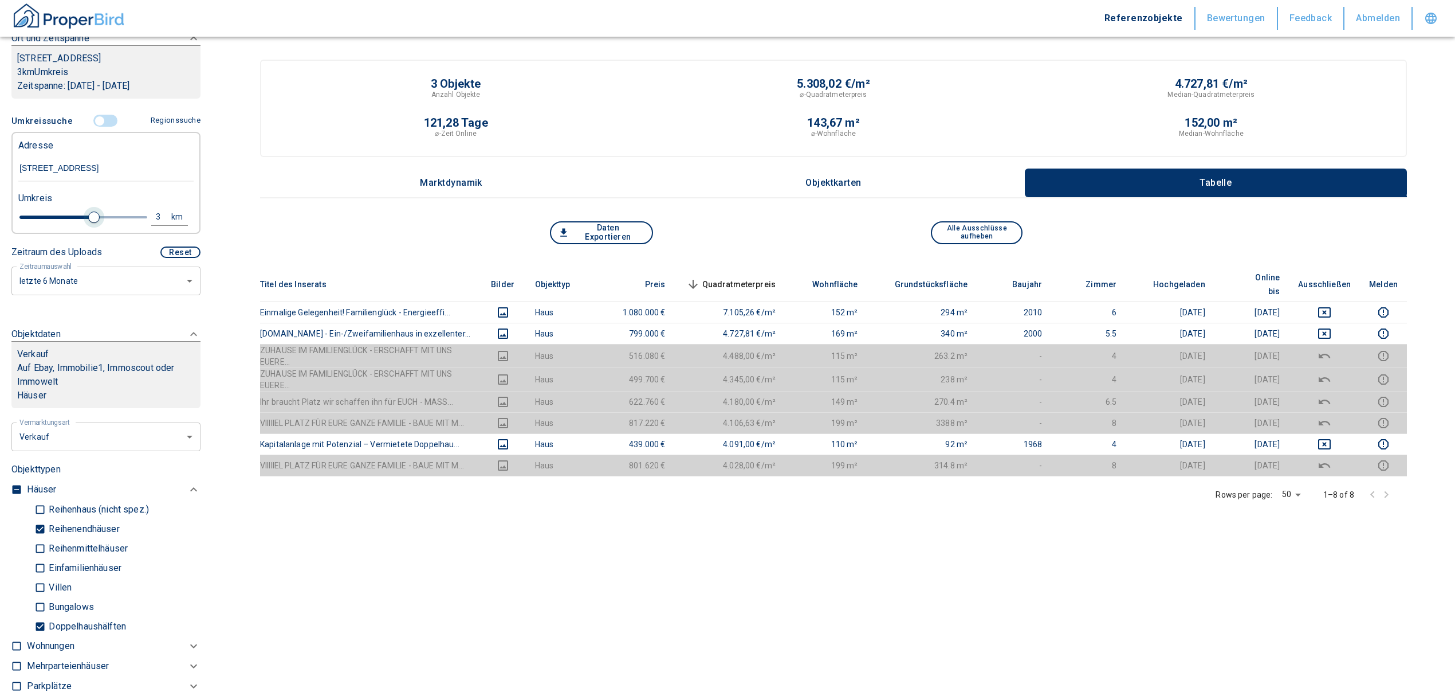
type input "3.2"
type input "2020"
type input "3.6"
type input "2020"
type input "4"
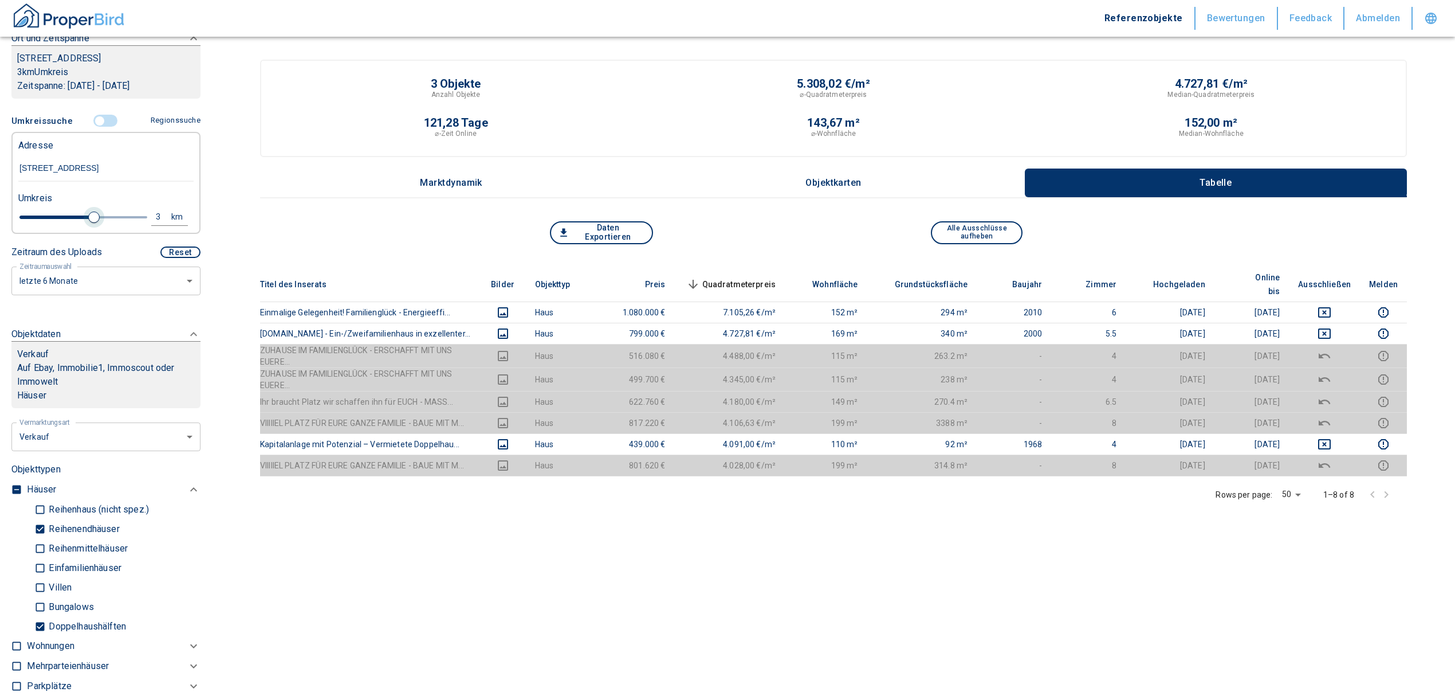
type input "2020"
type input "4.2"
type input "2020"
type input "4.4"
type input "2020"
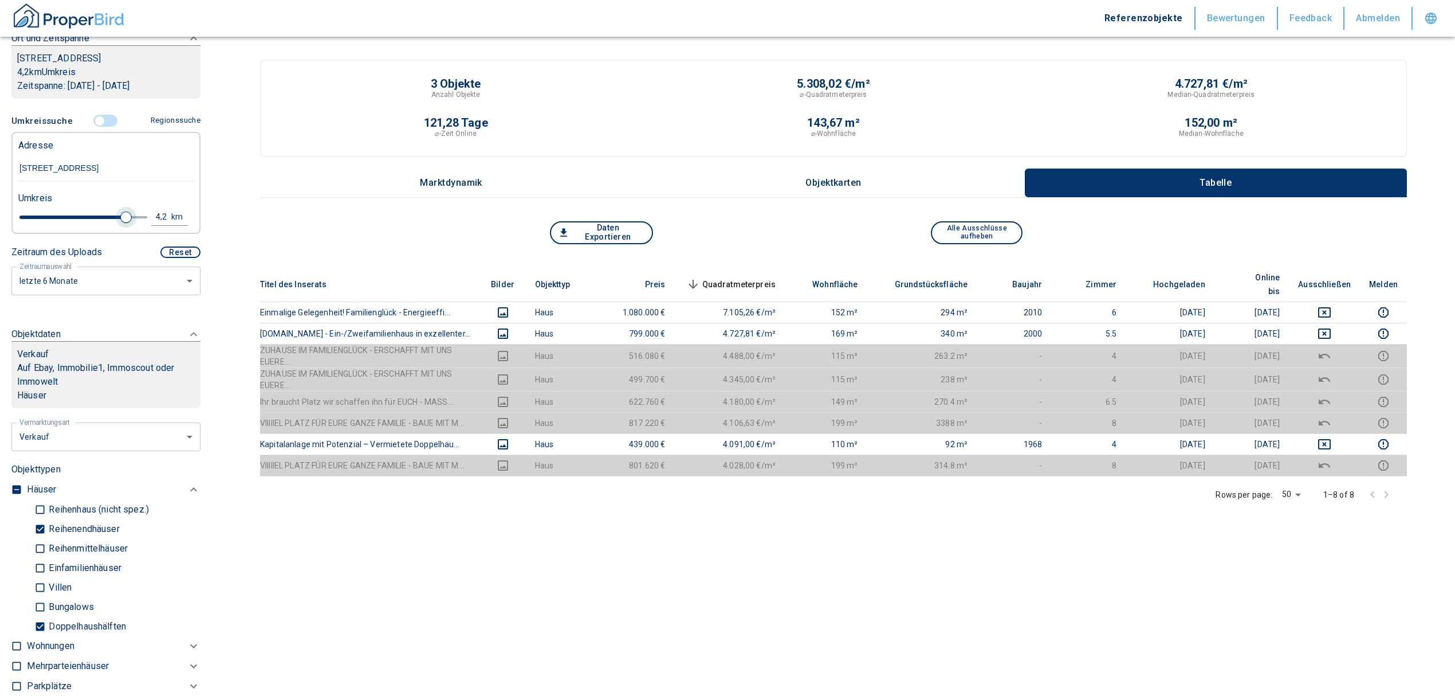
type input "4.6"
type input "2020"
type input "4.8"
type input "2020"
type input "5"
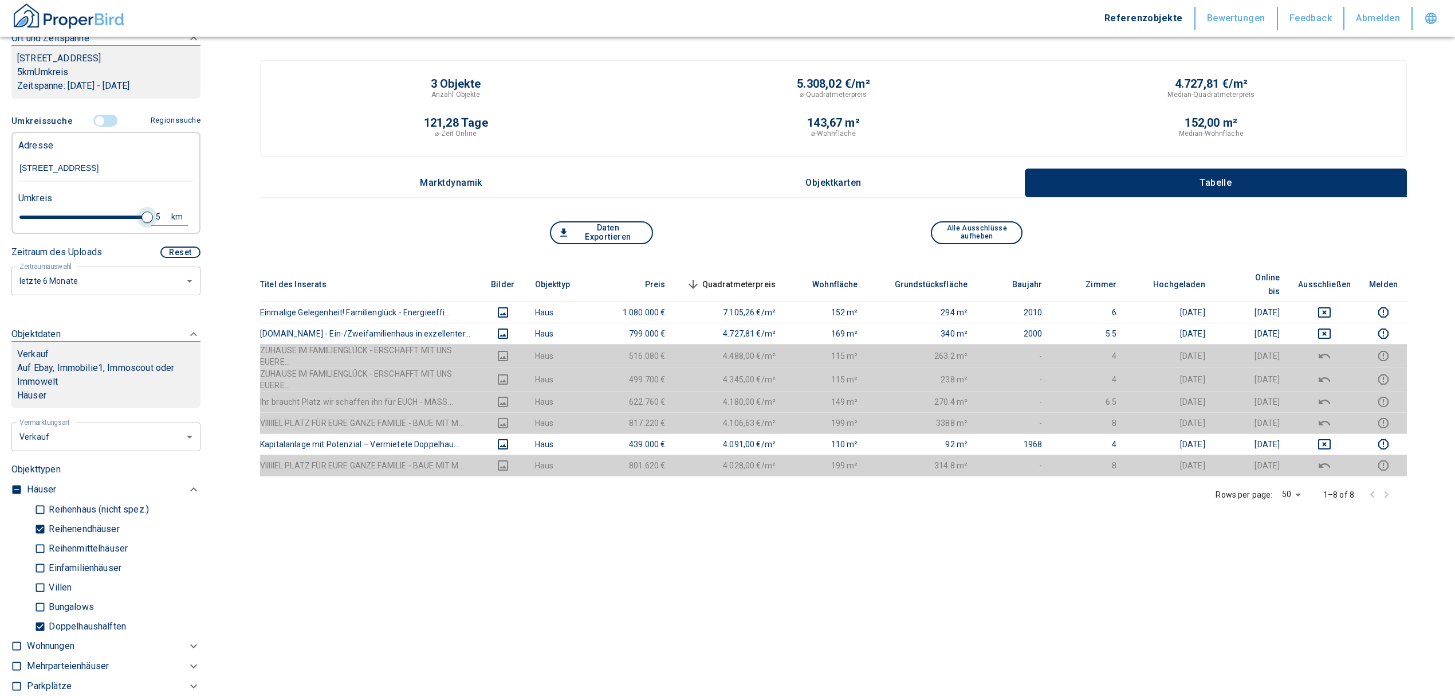
drag, startPoint x: 91, startPoint y: 230, endPoint x: 141, endPoint y: 235, distance: 50.6
click at [142, 223] on span at bounding box center [147, 216] width 11 height 11
type input "2020"
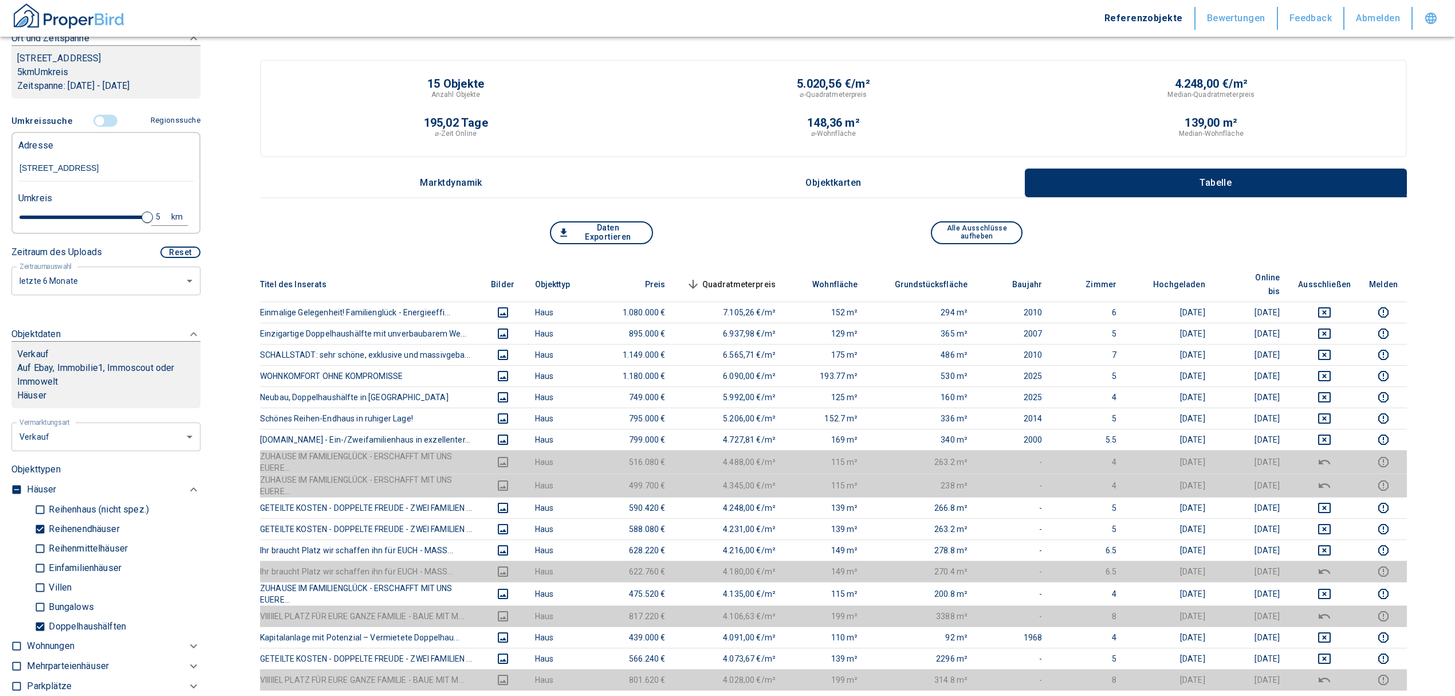
scroll to position [152, 0]
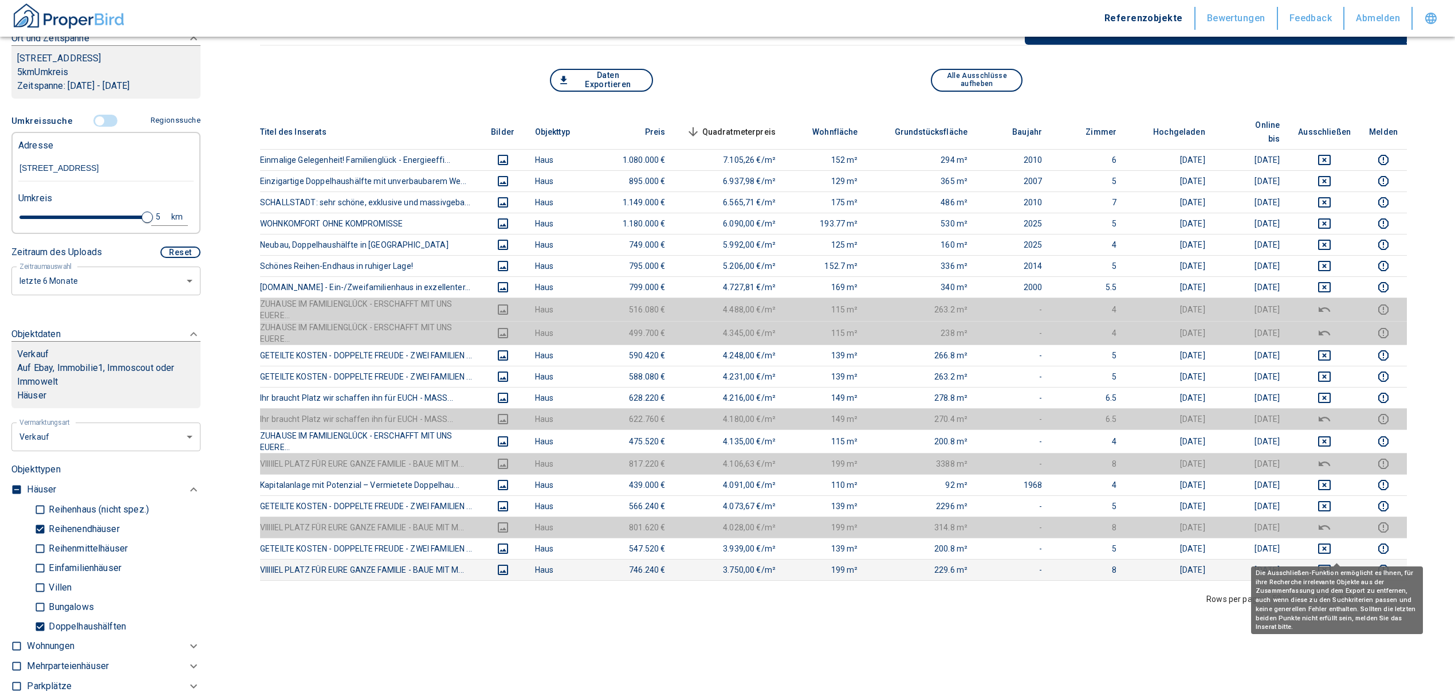
click at [1332, 563] on icon "deselect this listing" at bounding box center [1325, 570] width 14 height 14
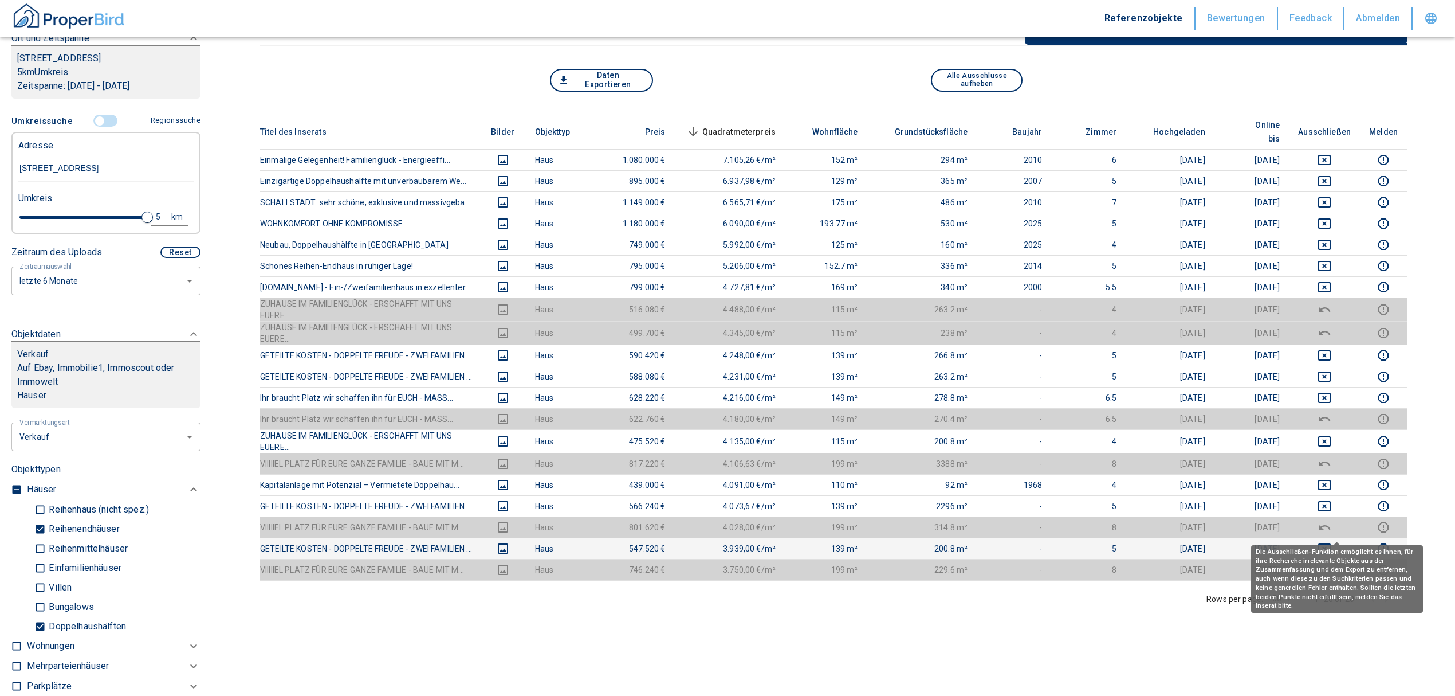
click at [1331, 543] on icon "deselect this listing" at bounding box center [1324, 548] width 13 height 10
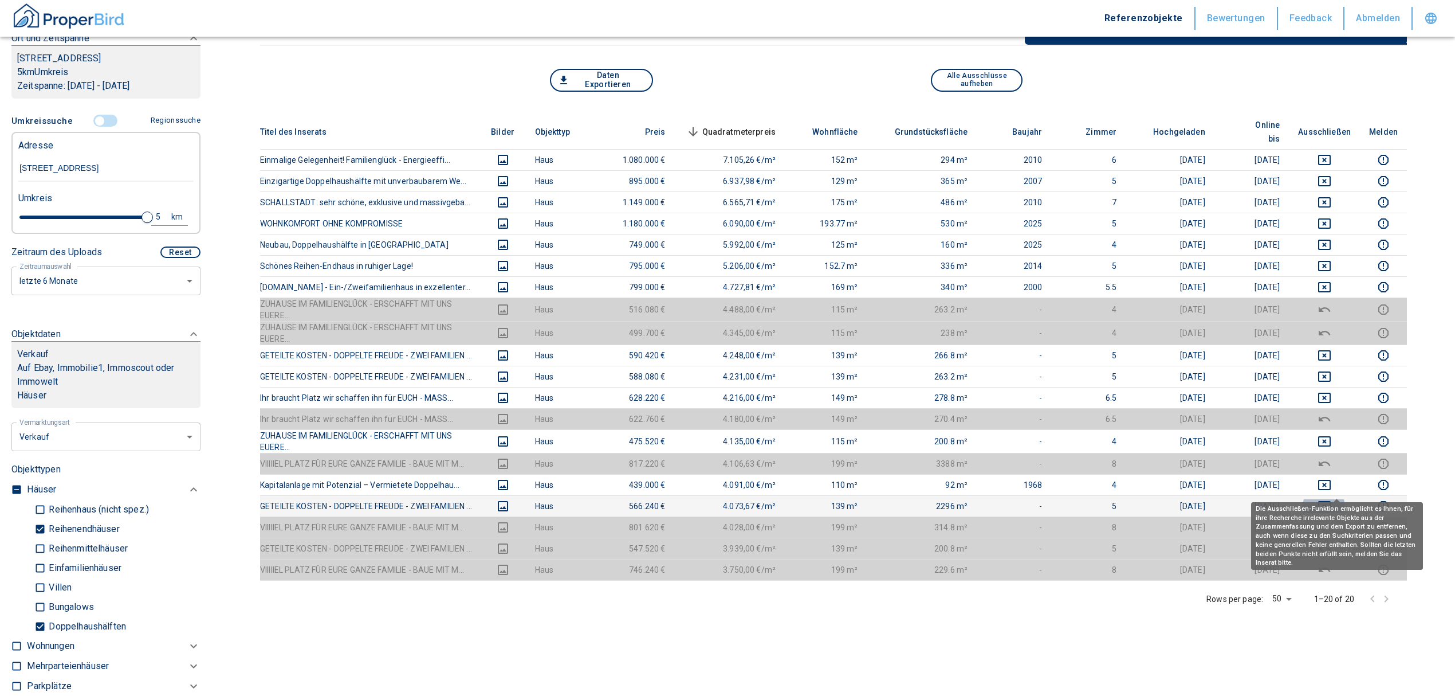
click at [1328, 499] on button "deselect this listing" at bounding box center [1324, 506] width 53 height 14
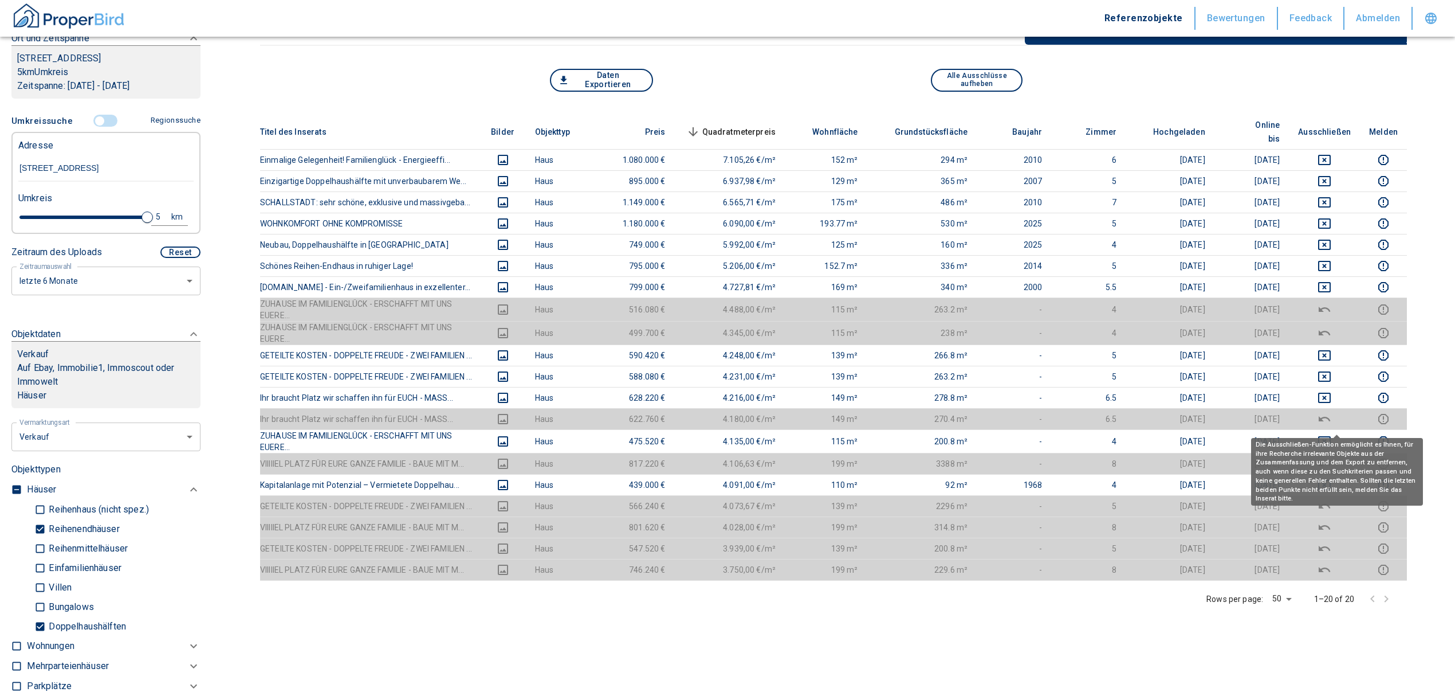
drag, startPoint x: 1334, startPoint y: 422, endPoint x: 1334, endPoint y: 407, distance: 15.5
click at [1332, 434] on icon "deselect this listing" at bounding box center [1325, 441] width 14 height 14
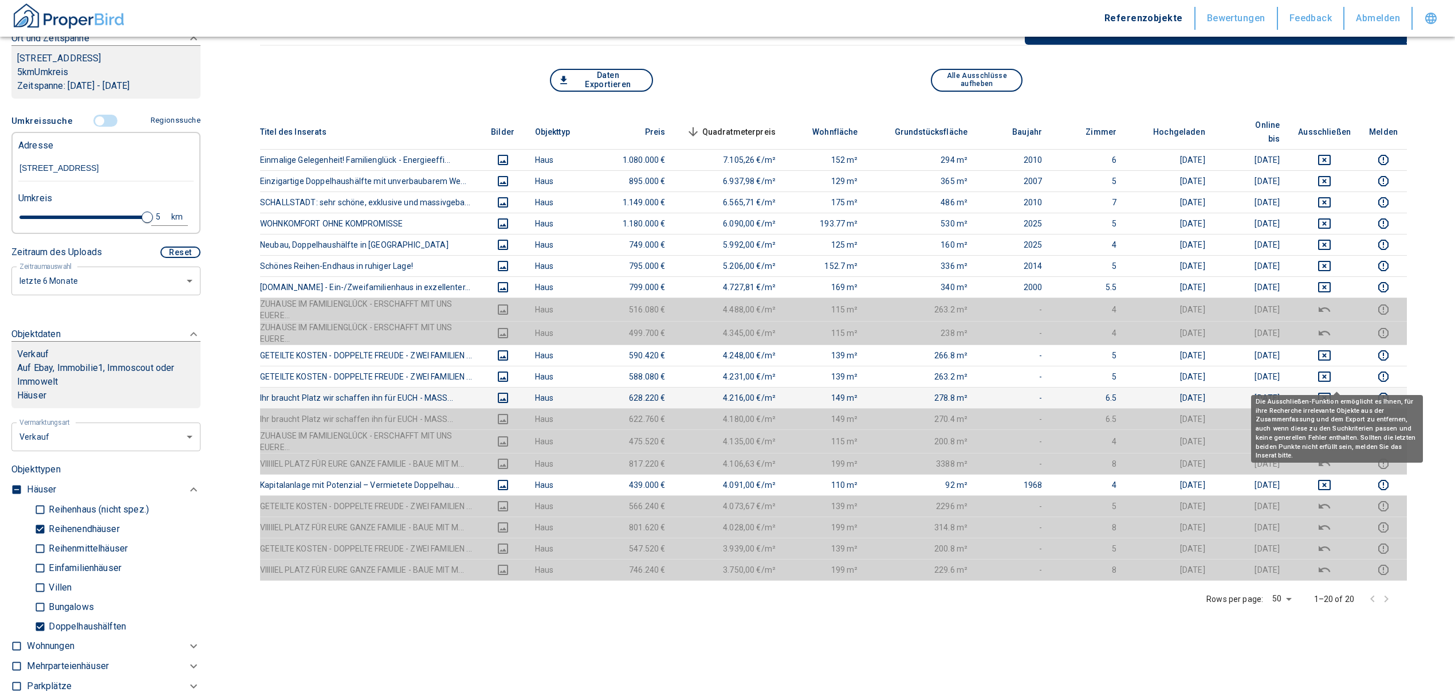
drag, startPoint x: 1339, startPoint y: 378, endPoint x: 1333, endPoint y: 355, distance: 23.8
click at [1332, 391] on icon "deselect this listing" at bounding box center [1325, 398] width 14 height 14
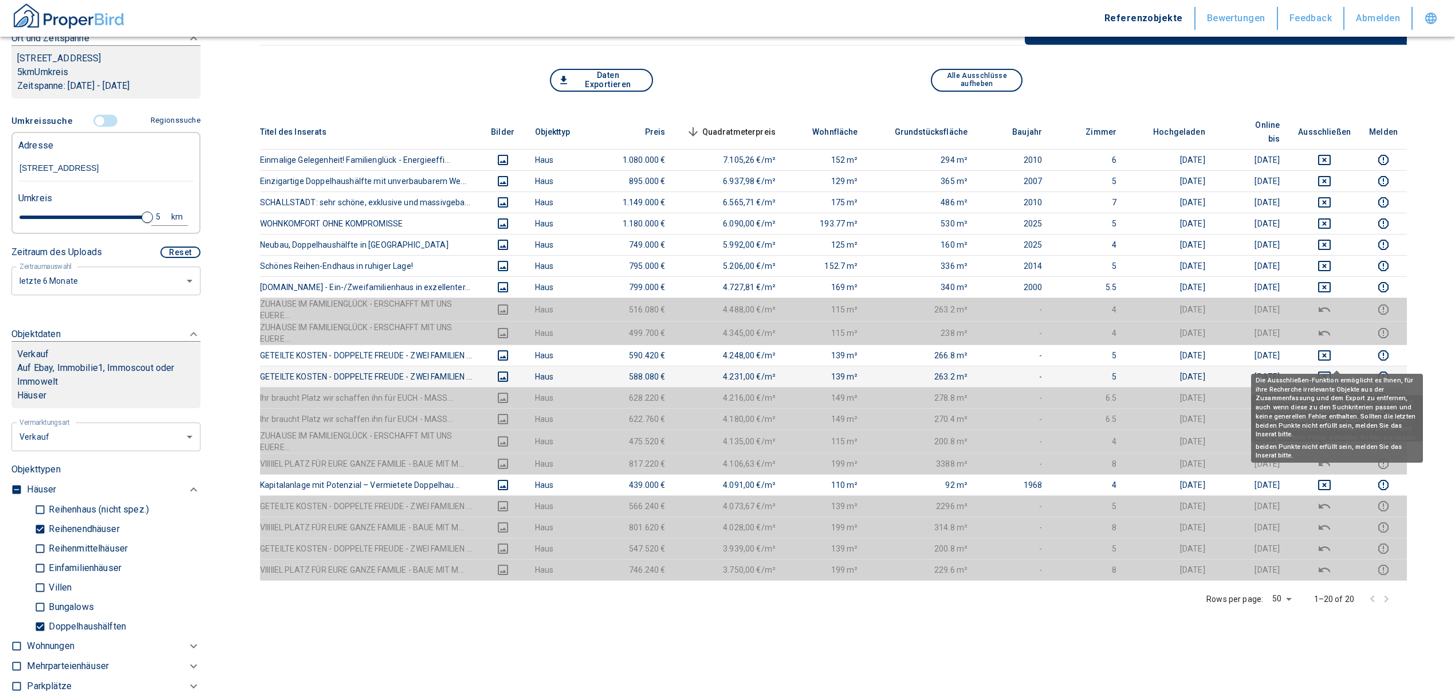
click at [1331, 371] on icon "deselect this listing" at bounding box center [1324, 376] width 13 height 10
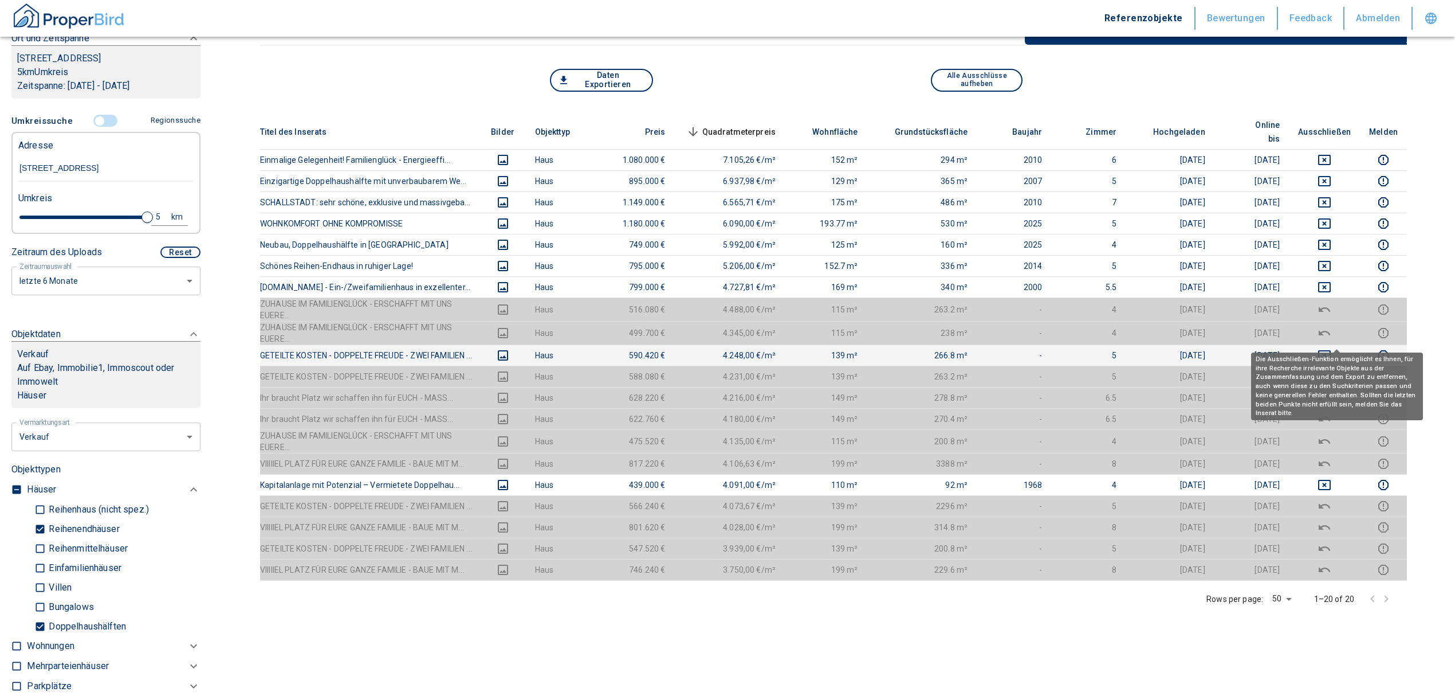
click at [1331, 350] on icon "deselect this listing" at bounding box center [1324, 355] width 13 height 10
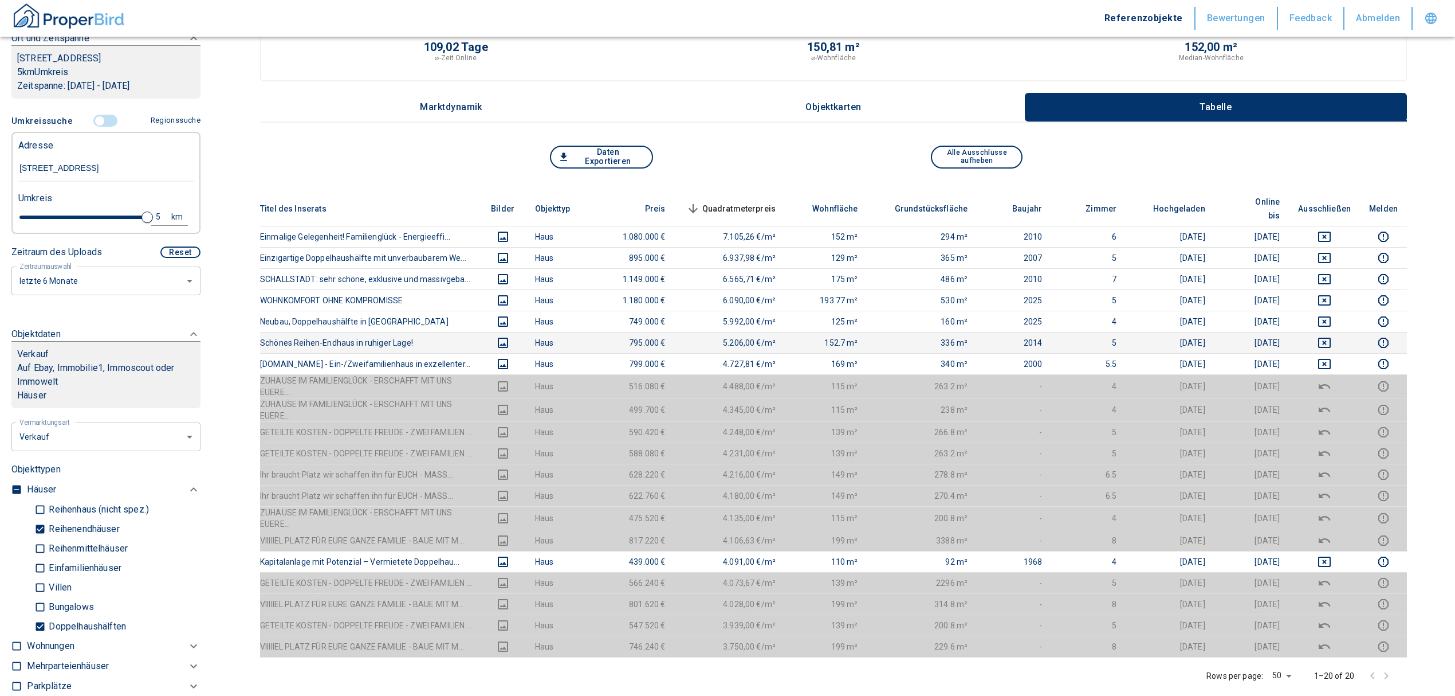
scroll to position [76, 0]
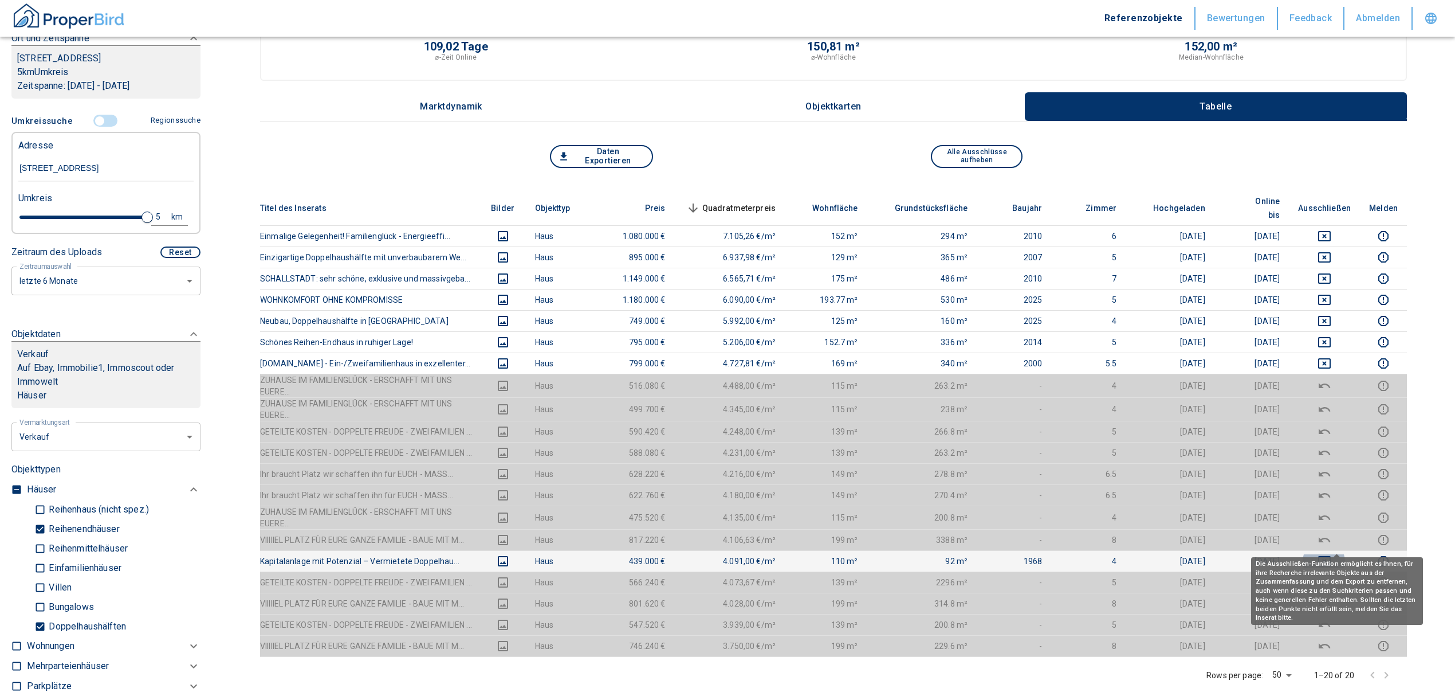
click at [1331, 556] on icon "deselect this listing" at bounding box center [1324, 561] width 13 height 10
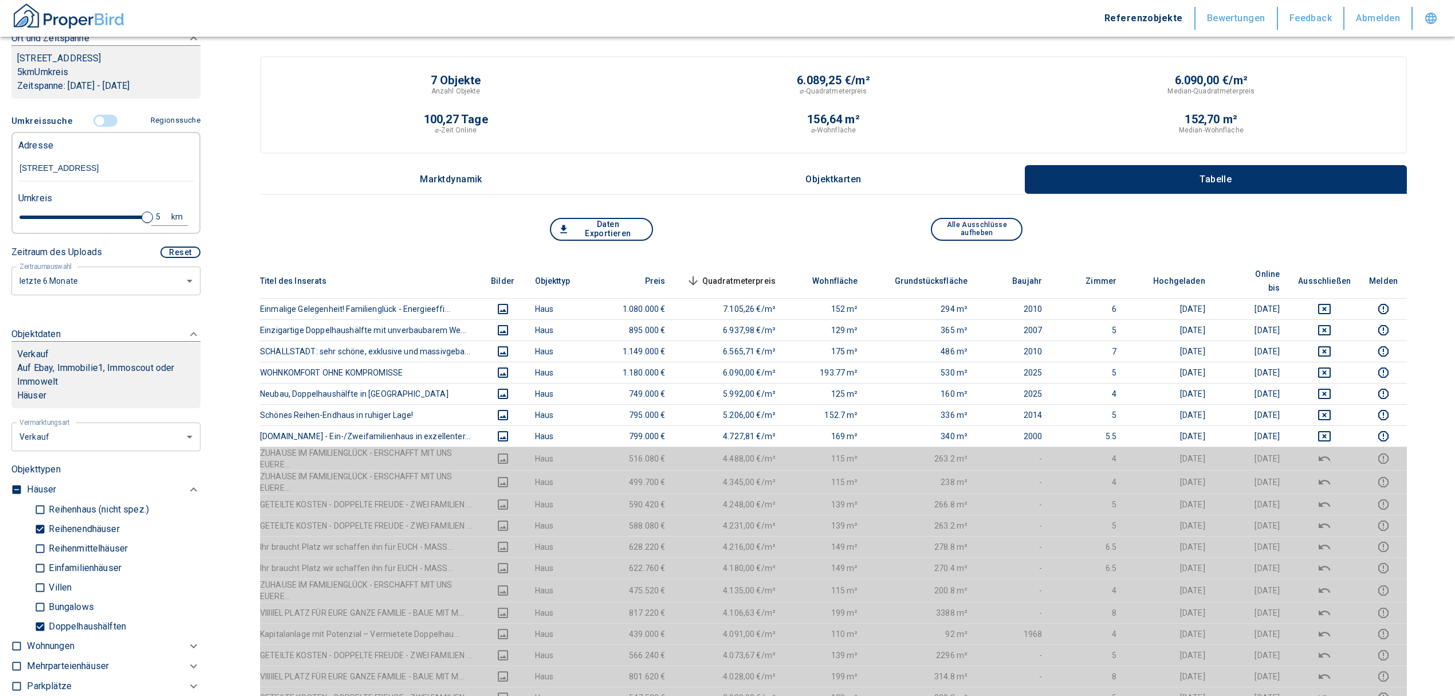
scroll to position [0, 0]
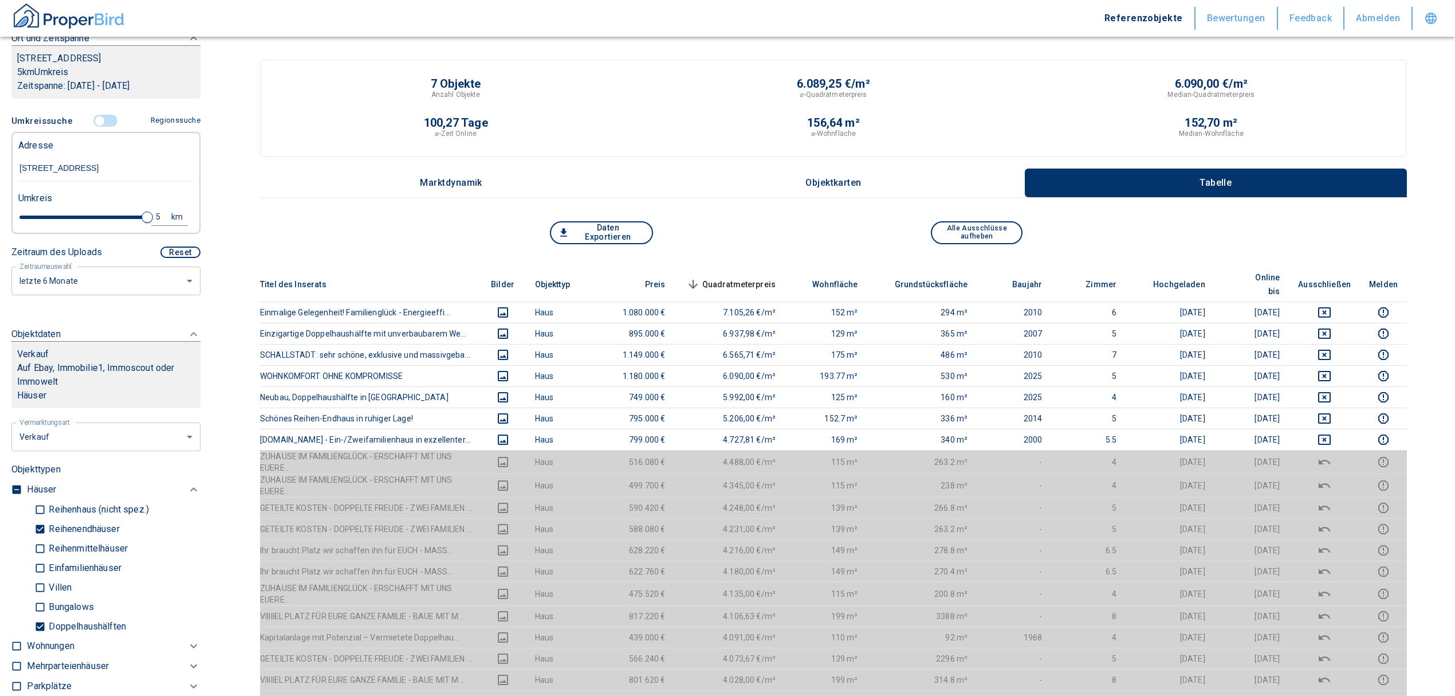
click at [602, 227] on button "Daten Exportieren" at bounding box center [601, 232] width 103 height 23
click at [1122, 83] on div "6.090,00 €/m²" at bounding box center [1212, 83] width 378 height 11
click at [576, 227] on button "Daten Exportieren" at bounding box center [601, 232] width 103 height 23
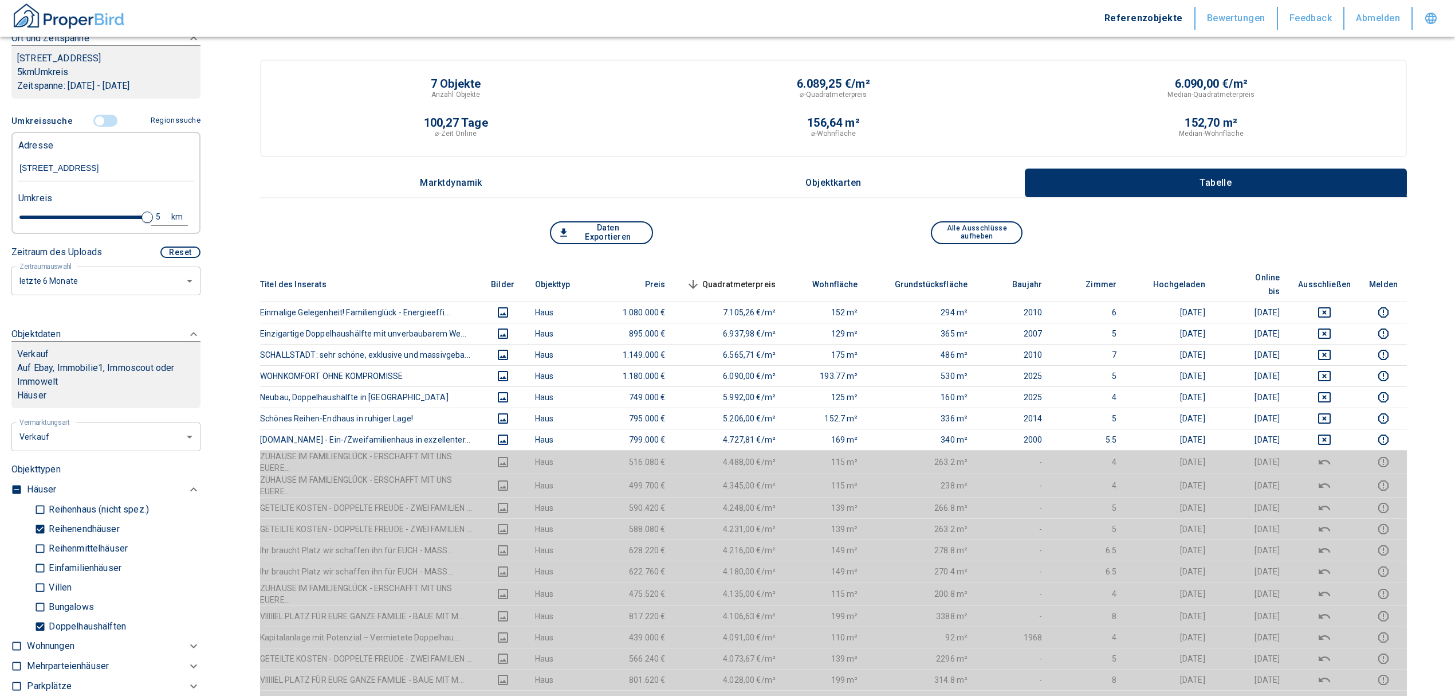
click at [95, 127] on span at bounding box center [105, 121] width 33 height 22
click at [89, 127] on input "controlled" at bounding box center [100, 121] width 34 height 13
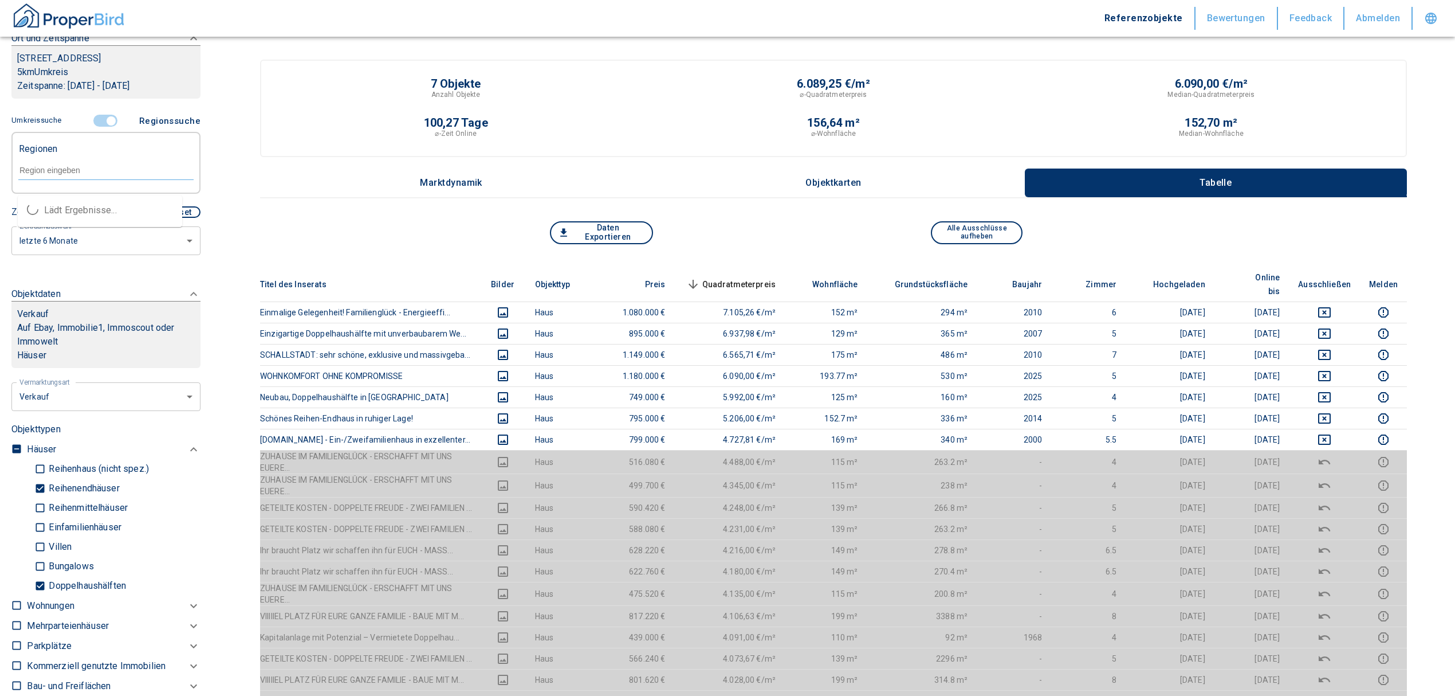
click at [65, 175] on input "text" at bounding box center [105, 170] width 175 height 10
click at [76, 206] on li "79111 [GEOGRAPHIC_DATA]" at bounding box center [100, 210] width 164 height 21
type input "79111"
type input "2020"
type input "79111 [GEOGRAPHIC_DATA]"
